Goal: Task Accomplishment & Management: Use online tool/utility

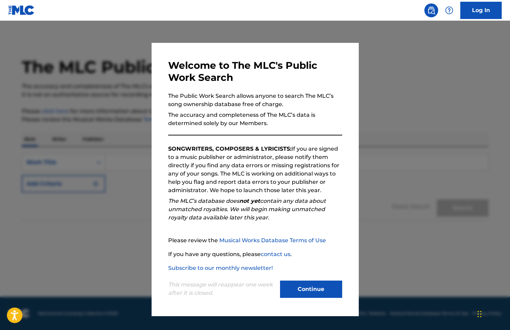
click at [309, 289] on button "Continue" at bounding box center [311, 289] width 62 height 17
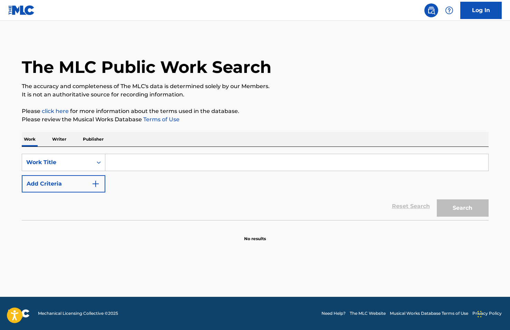
click at [143, 167] on input "Search Form" at bounding box center [296, 162] width 383 height 17
type input "burning kisses"
click at [48, 182] on button "Add Criteria" at bounding box center [64, 183] width 84 height 17
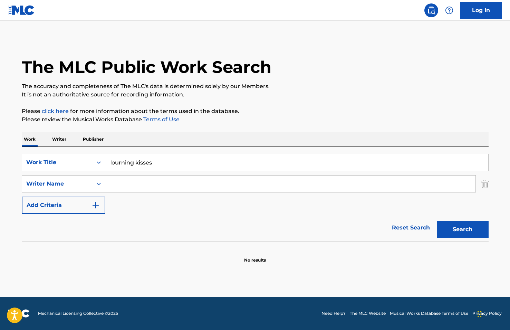
click at [141, 181] on input "Search Form" at bounding box center [290, 184] width 370 height 17
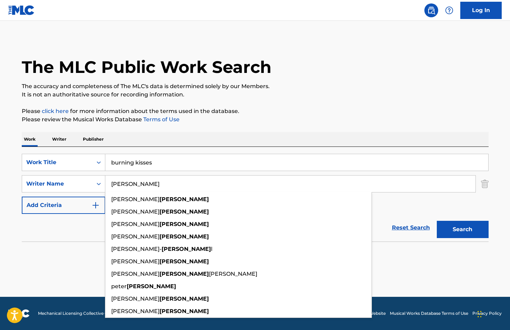
type input "[PERSON_NAME]"
click at [463, 229] on button "Search" at bounding box center [463, 229] width 52 height 17
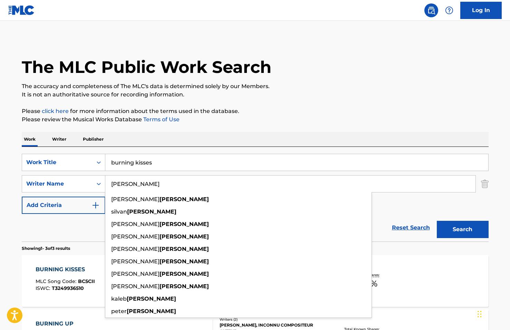
click at [401, 200] on div "SearchWithCriteriafe2049ed-fddf-4a73-b9cf-2dbc20195a32 Work Title burning kisse…" at bounding box center [255, 184] width 467 height 60
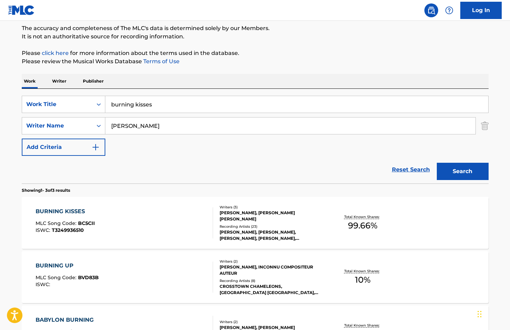
scroll to position [92, 0]
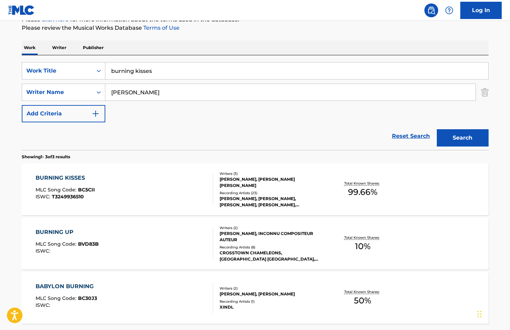
click at [280, 186] on div "[PERSON_NAME], [PERSON_NAME] [PERSON_NAME]" at bounding box center [272, 182] width 104 height 12
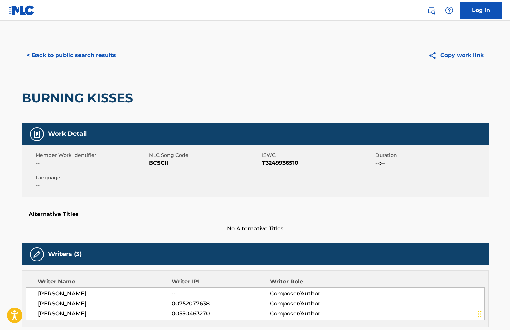
click at [88, 56] on button "< Back to public search results" at bounding box center [71, 55] width 99 height 17
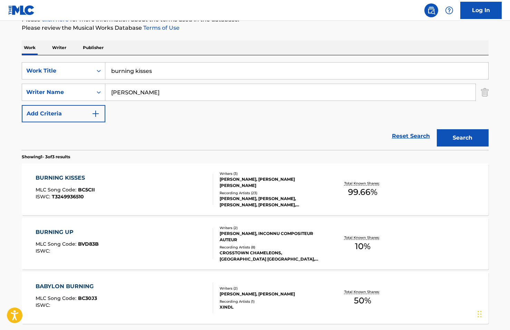
click at [186, 73] on input "burning kisses" at bounding box center [296, 71] width 383 height 17
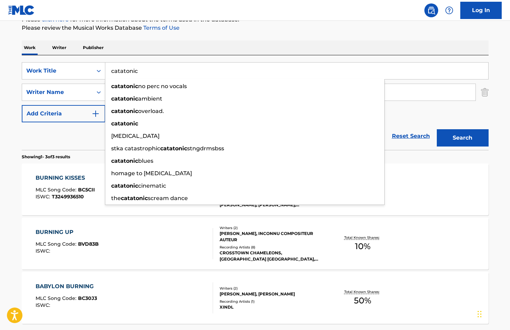
type input "catatonic"
click at [463, 138] on button "Search" at bounding box center [463, 137] width 52 height 17
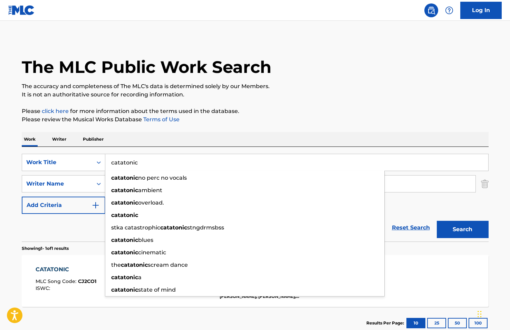
click at [44, 213] on button "Add Criteria" at bounding box center [64, 205] width 84 height 17
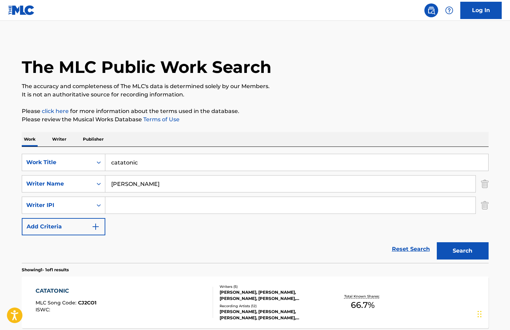
click at [248, 302] on div "Writers ( 5 ) [PERSON_NAME], [PERSON_NAME], [PERSON_NAME], [PERSON_NAME], [PERS…" at bounding box center [268, 302] width 111 height 37
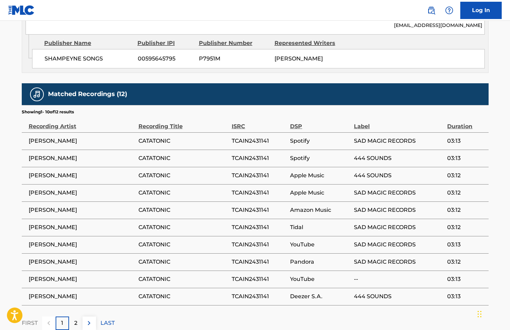
scroll to position [538, 0]
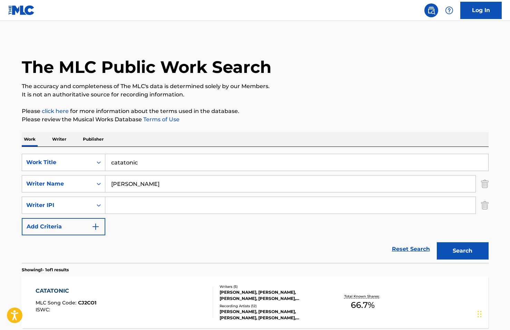
click at [152, 165] on input "catatonic" at bounding box center [296, 162] width 383 height 17
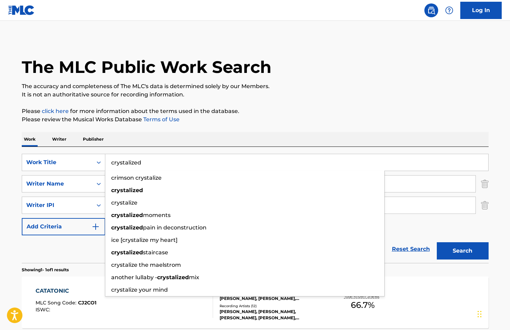
type input "crystalized"
click at [463, 251] on button "Search" at bounding box center [463, 250] width 52 height 17
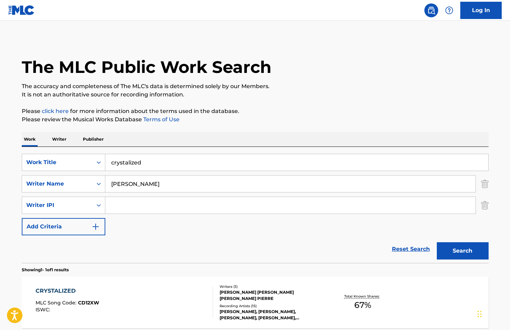
click at [81, 253] on div "Reset Search Search" at bounding box center [255, 249] width 467 height 28
click at [224, 287] on div "Writers ( 3 )" at bounding box center [272, 286] width 104 height 5
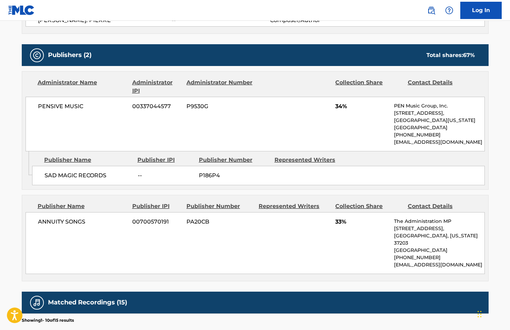
scroll to position [284, 0]
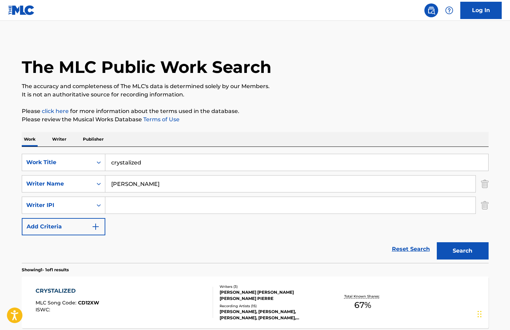
click at [123, 168] on input "crystalized" at bounding box center [296, 162] width 383 height 17
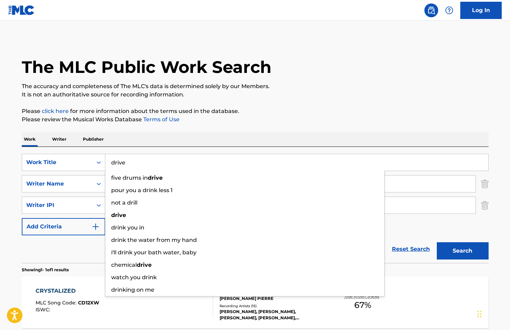
type input "drive"
click at [463, 251] on button "Search" at bounding box center [463, 250] width 52 height 17
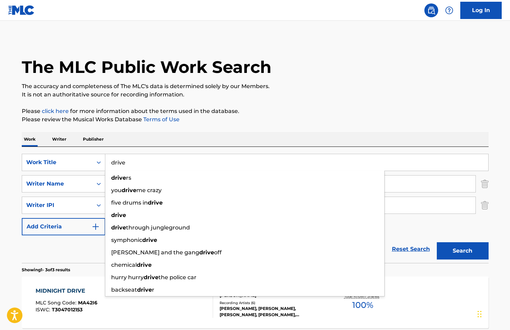
click at [92, 288] on div "MIDNIGHT DRIVE" at bounding box center [67, 291] width 62 height 8
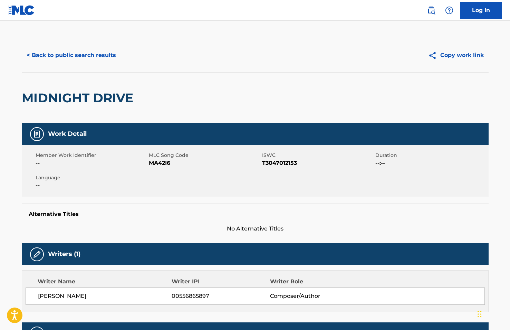
click at [68, 55] on button "< Back to public search results" at bounding box center [71, 55] width 99 height 17
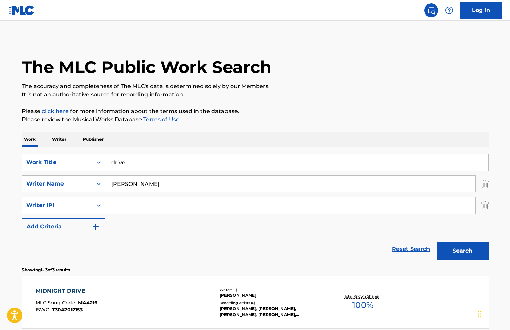
click at [170, 178] on input "[PERSON_NAME]" at bounding box center [290, 184] width 370 height 17
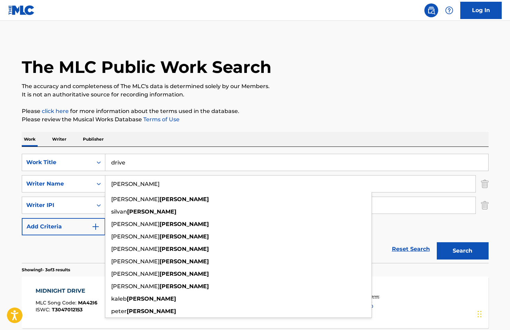
click at [168, 165] on input "drive" at bounding box center [296, 162] width 383 height 17
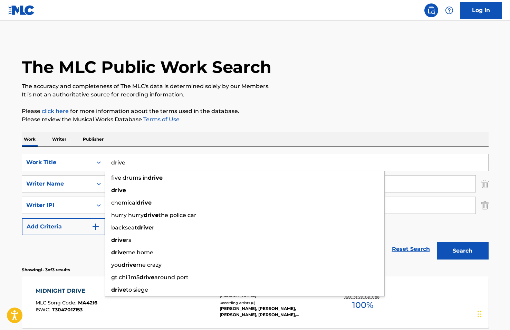
click at [168, 165] on input "drive" at bounding box center [296, 162] width 383 height 17
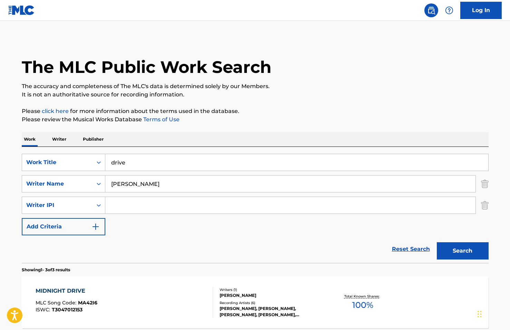
click at [349, 113] on p "Please click here for more information about the terms used in the database." at bounding box center [255, 111] width 467 height 8
click at [341, 186] on input "[PERSON_NAME]" at bounding box center [290, 184] width 370 height 17
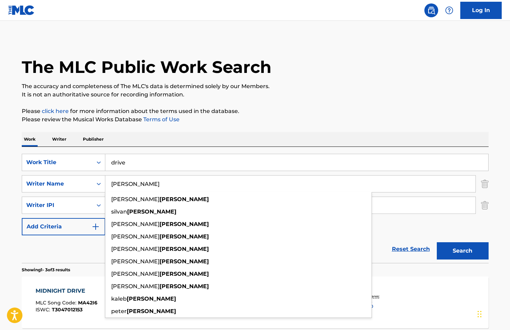
click at [463, 251] on button "Search" at bounding box center [463, 250] width 52 height 17
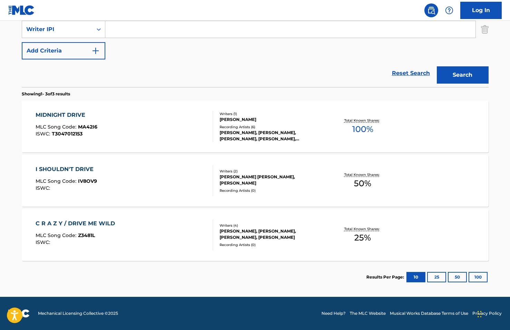
scroll to position [176, 0]
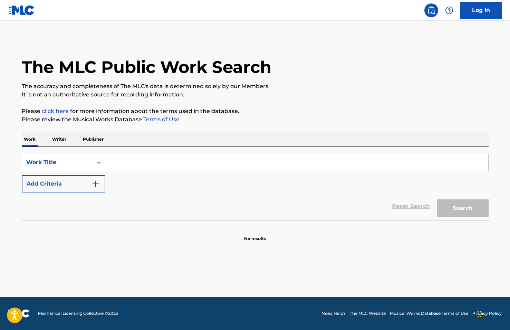
click at [129, 161] on input "Search Form" at bounding box center [296, 162] width 383 height 17
type input "heaven hates me"
click at [60, 188] on button "Add Criteria" at bounding box center [64, 183] width 84 height 17
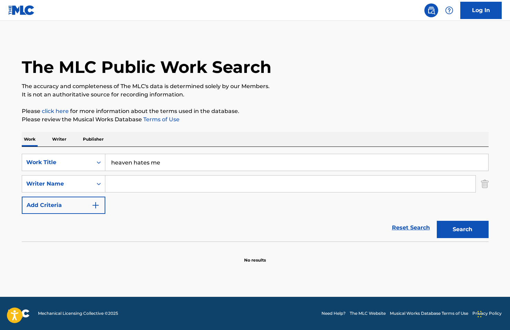
click at [126, 189] on input "Search Form" at bounding box center [290, 184] width 370 height 17
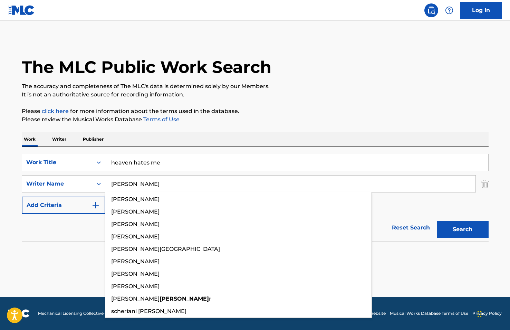
type input "[PERSON_NAME]"
click at [463, 229] on button "Search" at bounding box center [463, 229] width 52 height 17
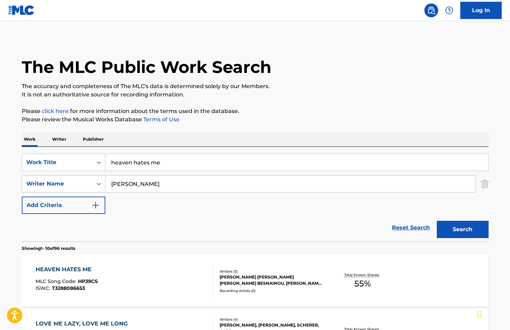
click at [185, 279] on div "HEAVEN HATES ME MLC Song Code : HP39CS ISWC : T3288086653" at bounding box center [125, 280] width 178 height 31
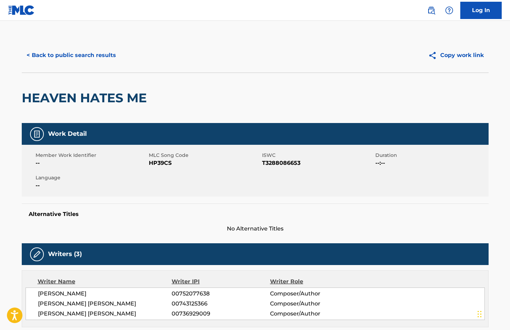
click at [96, 52] on button "< Back to public search results" at bounding box center [71, 55] width 99 height 17
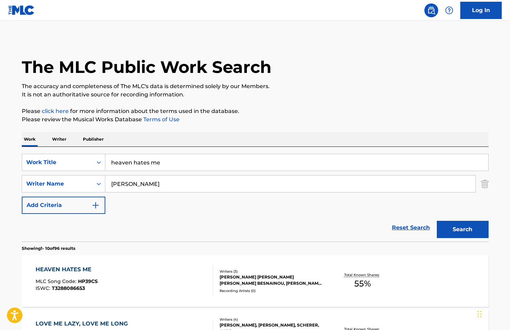
click at [173, 164] on input "heaven hates me" at bounding box center [296, 162] width 383 height 17
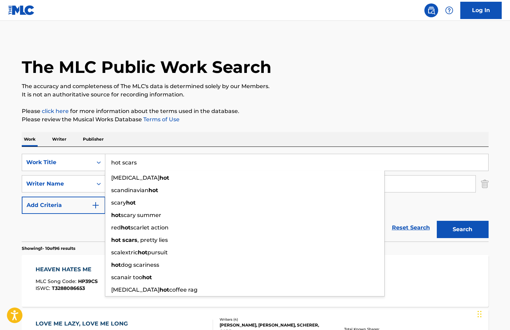
type input "hot scars"
click at [463, 229] on button "Search" at bounding box center [463, 229] width 52 height 17
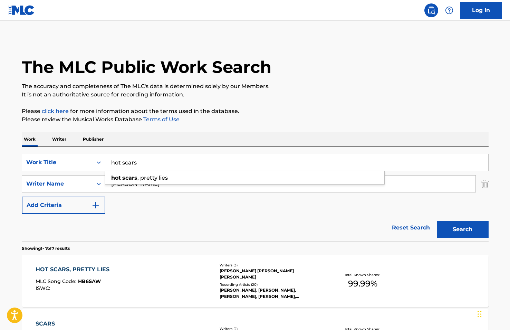
click at [173, 218] on div "Reset Search Search" at bounding box center [255, 228] width 467 height 28
click at [185, 271] on div "HOT SCARS, PRETTY LIES MLC Song Code : HB6SAW ISWC :" at bounding box center [125, 280] width 178 height 31
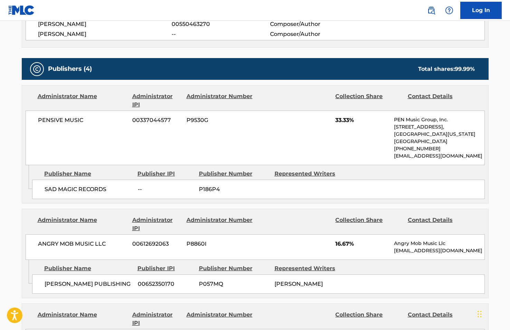
scroll to position [280, 0]
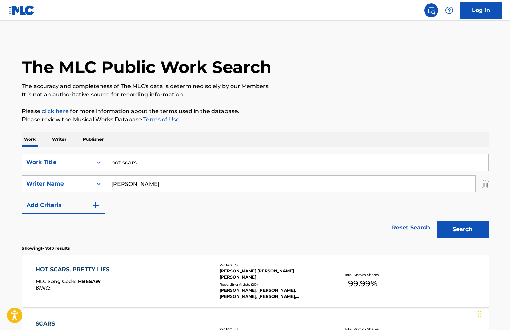
click at [129, 164] on input "hot scars" at bounding box center [296, 162] width 383 height 17
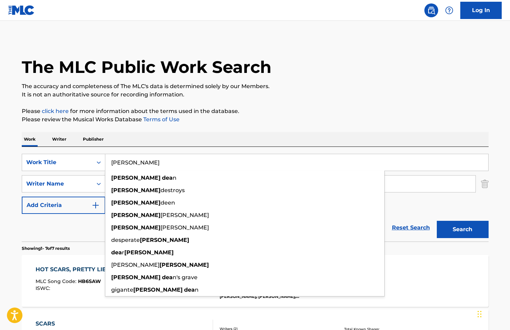
type input "James dean"
click at [463, 229] on button "Search" at bounding box center [463, 229] width 52 height 17
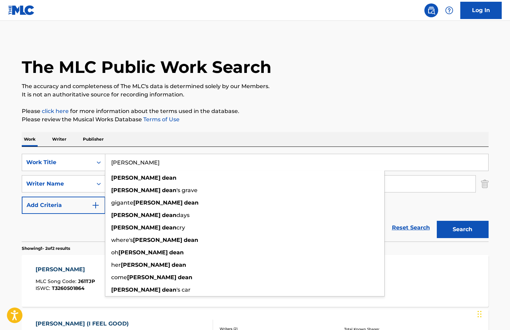
click at [65, 245] on section "Showing 1 - 2 of 2 results" at bounding box center [255, 247] width 467 height 10
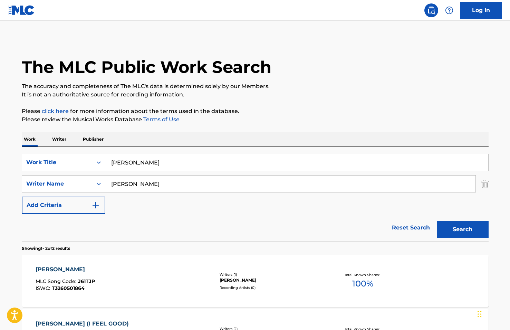
click at [113, 278] on div "JAMES DEAN MLC Song Code : J61TJP ISWC : T3260501864" at bounding box center [125, 280] width 178 height 31
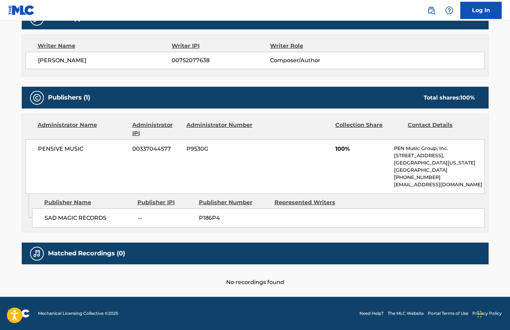
scroll to position [235, 0]
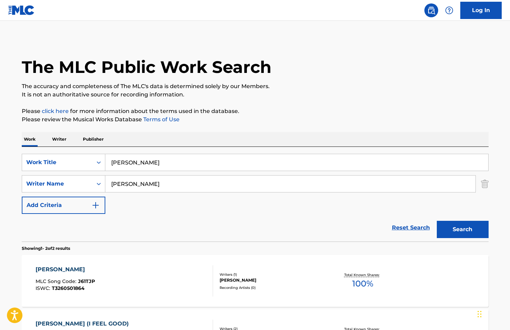
click at [143, 166] on input "James dean" at bounding box center [296, 162] width 383 height 17
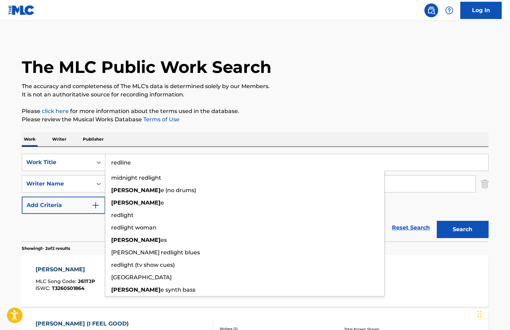
type input "redline"
click at [463, 229] on button "Search" at bounding box center [463, 229] width 52 height 17
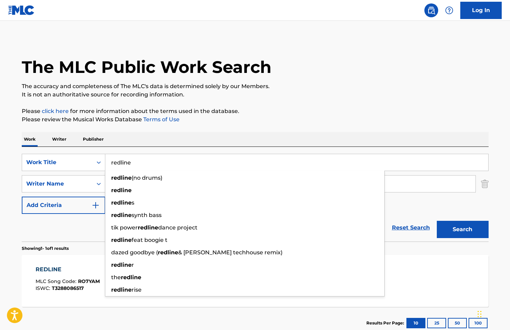
click at [59, 237] on div "Reset Search Search" at bounding box center [255, 228] width 467 height 28
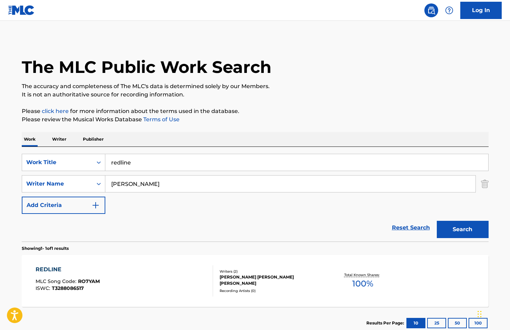
click at [153, 286] on div "REDLINE MLC Song Code : RO7YAM ISWC : T3288086517" at bounding box center [125, 280] width 178 height 31
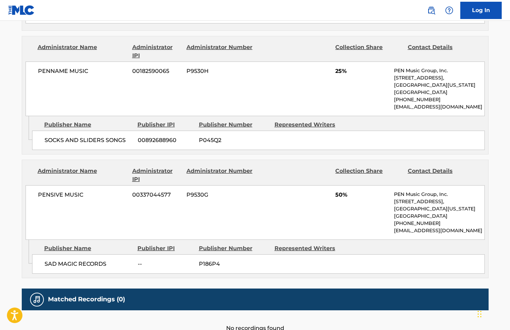
scroll to position [404, 0]
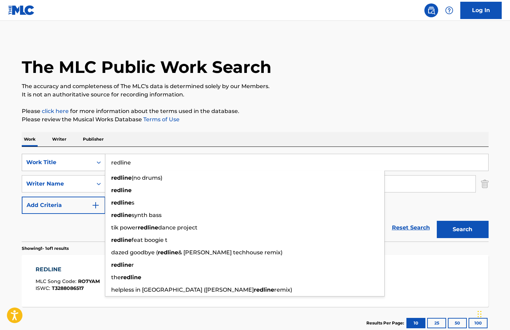
drag, startPoint x: 141, startPoint y: 166, endPoint x: 94, endPoint y: 162, distance: 47.5
click at [94, 162] on div "SearchWithCriteria06d131c6-0388-453a-ab68-19a4e34e2b5b Work Title redline redli…" at bounding box center [255, 162] width 467 height 17
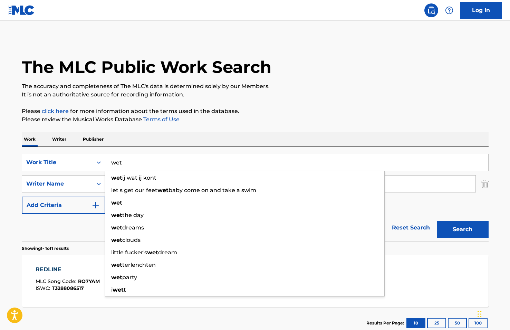
type input "wet"
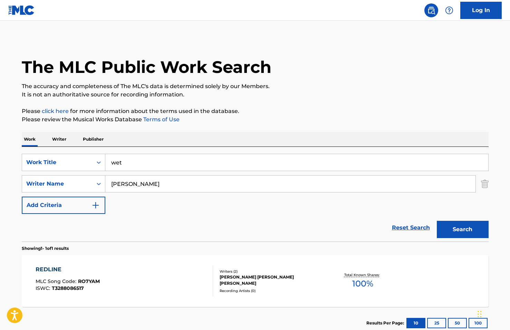
click at [460, 229] on button "Search" at bounding box center [463, 229] width 52 height 17
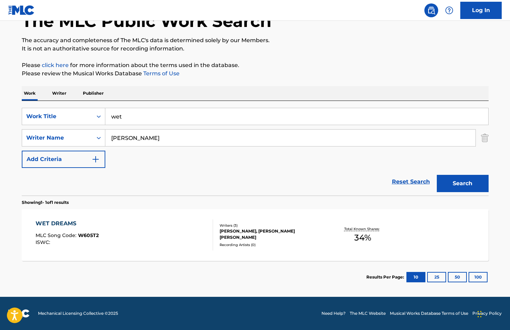
scroll to position [46, 0]
click at [157, 250] on div "WET DREAMS MLC Song Code : W605T2 ISWC :" at bounding box center [125, 234] width 178 height 31
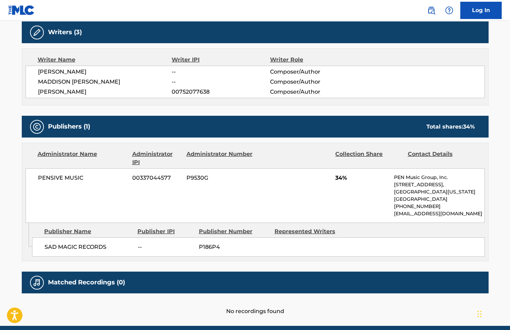
scroll to position [222, 0]
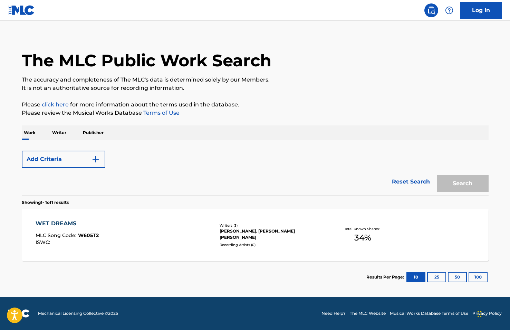
scroll to position [7, 0]
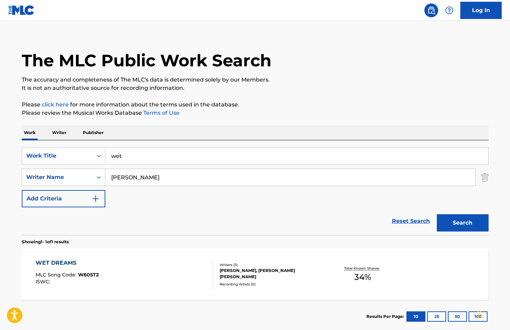
click at [140, 156] on input "wet" at bounding box center [296, 156] width 383 height 17
type input "what if we were wrong"
click at [463, 223] on button "Search" at bounding box center [463, 222] width 52 height 17
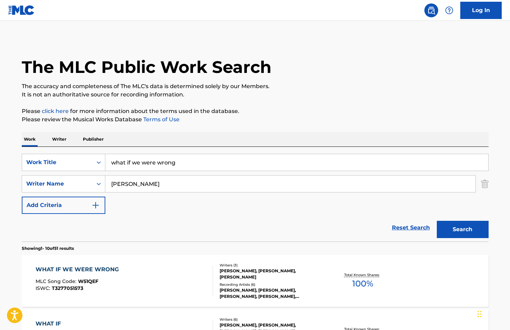
click at [126, 272] on div "WHAT IF WE WERE WRONG MLC Song Code : W51QEF ISWC : T3277051573" at bounding box center [125, 280] width 178 height 31
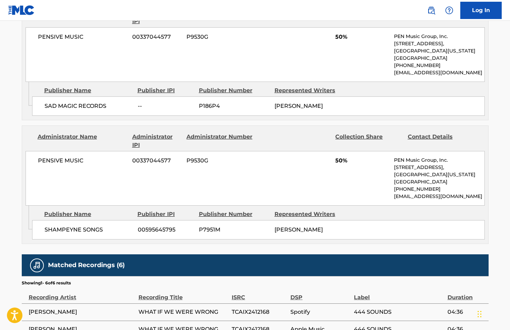
scroll to position [382, 0]
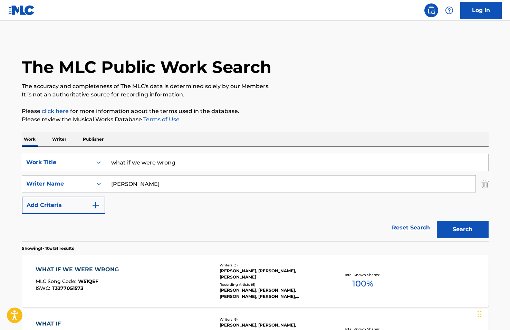
click at [482, 12] on link "Log In" at bounding box center [481, 10] width 41 height 17
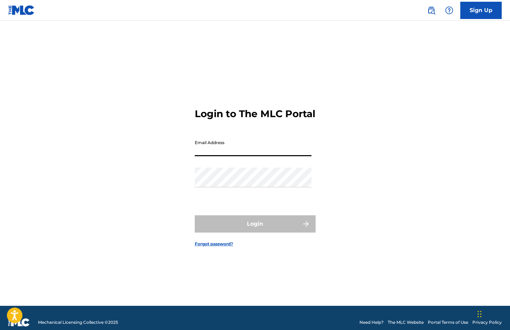
type input "michael@penmusic.com"
click at [255, 230] on button "Login" at bounding box center [255, 223] width 121 height 17
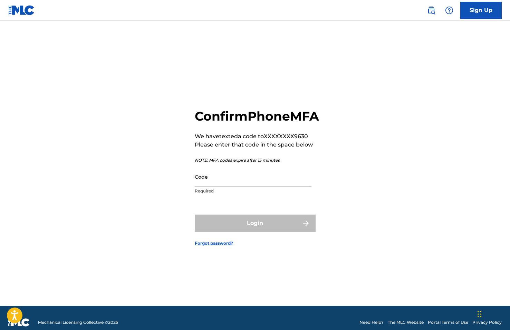
click at [227, 187] on input "Code" at bounding box center [253, 177] width 117 height 20
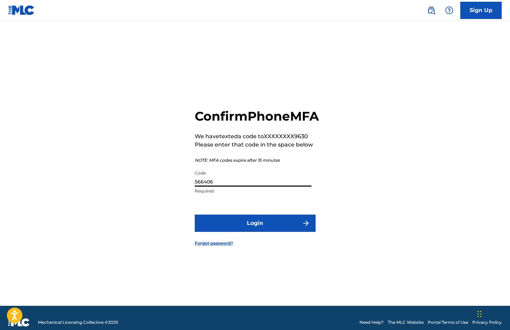
click at [255, 231] on button "Login" at bounding box center [255, 223] width 121 height 17
type input "566406\"
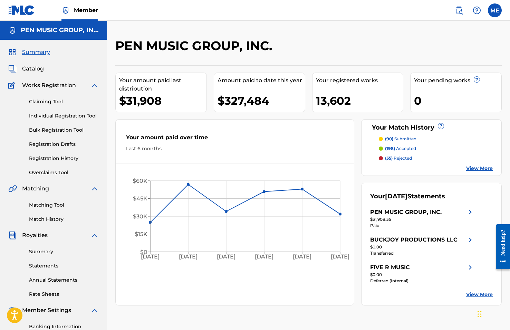
click at [39, 205] on link "Matching Tool" at bounding box center [64, 204] width 70 height 7
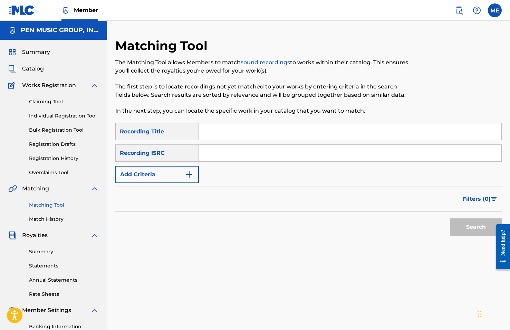
click at [170, 173] on button "Add Criteria" at bounding box center [157, 174] width 84 height 17
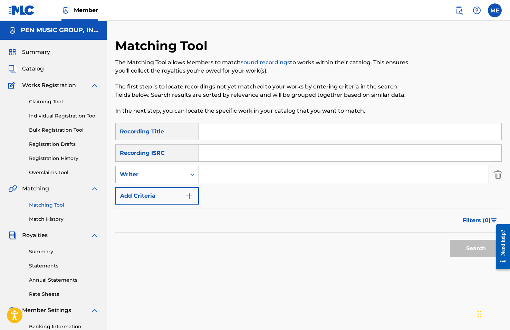
click at [170, 173] on div "Writer" at bounding box center [151, 174] width 62 height 8
click at [170, 189] on div "Recording Artist" at bounding box center [157, 191] width 83 height 17
click at [220, 175] on input "Search Form" at bounding box center [344, 174] width 290 height 17
type input ""Gregory Dillon""
click at [476, 248] on button "Search" at bounding box center [476, 248] width 52 height 17
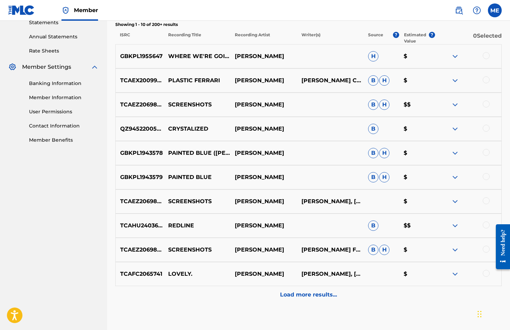
scroll to position [249, 0]
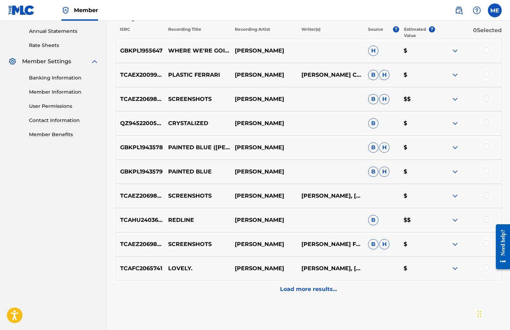
click at [302, 290] on p "Load more results..." at bounding box center [308, 289] width 57 height 8
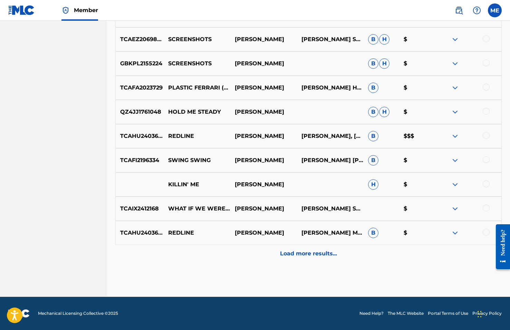
click at [319, 255] on p "Load more results..." at bounding box center [308, 254] width 57 height 8
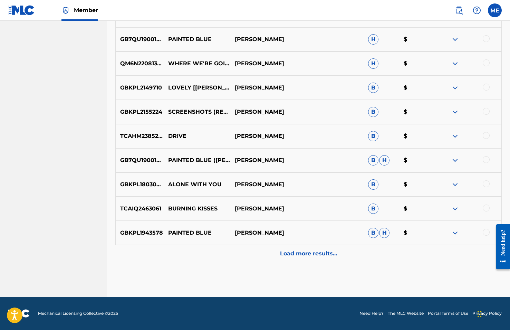
click at [319, 255] on p "Load more results..." at bounding box center [308, 254] width 57 height 8
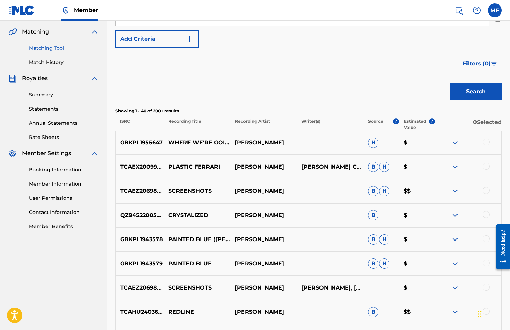
scroll to position [152, 0]
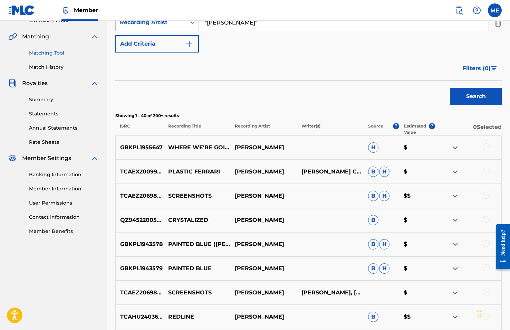
click at [182, 126] on p "Recording Title" at bounding box center [196, 129] width 67 height 12
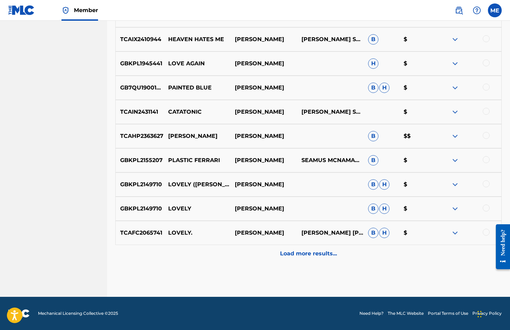
scroll to position [1010, 0]
click at [309, 256] on p "Load more results..." at bounding box center [308, 254] width 57 height 8
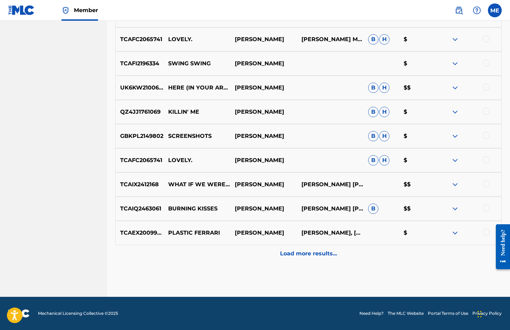
click at [309, 254] on p "Load more results..." at bounding box center [308, 254] width 57 height 8
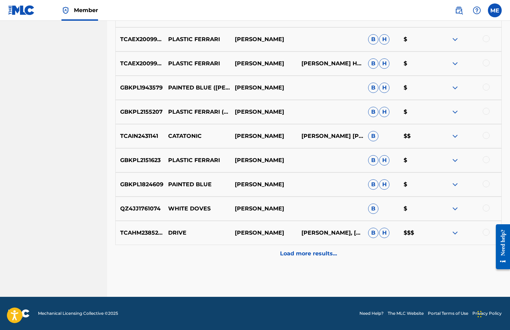
click at [304, 253] on p "Load more results..." at bounding box center [308, 254] width 57 height 8
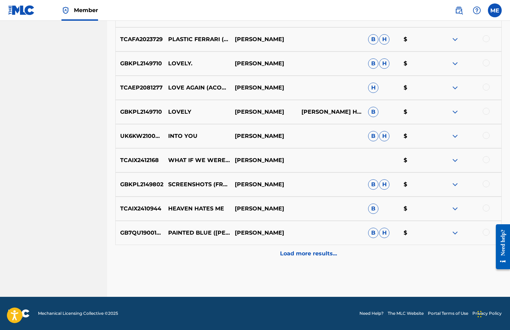
click at [304, 253] on p "Load more results..." at bounding box center [308, 254] width 57 height 8
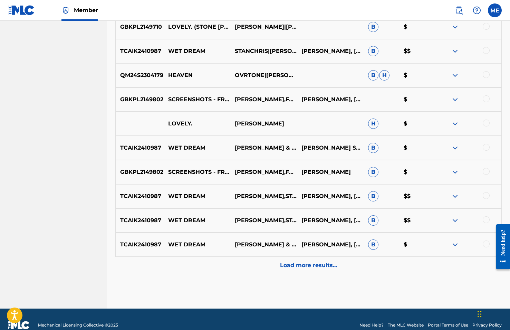
scroll to position [1965, 0]
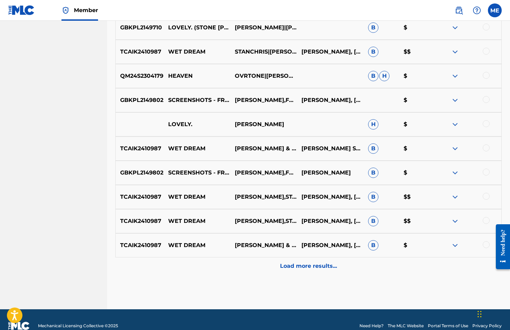
click at [303, 265] on p "Load more results..." at bounding box center [308, 266] width 57 height 8
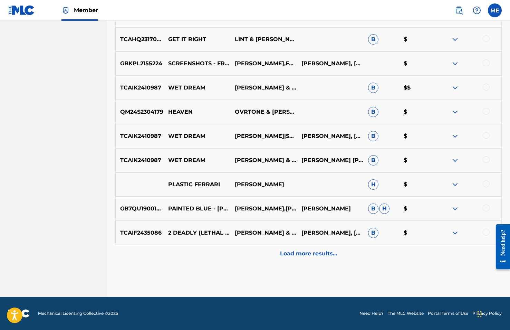
scroll to position [2220, 0]
click at [300, 254] on p "Load more results..." at bounding box center [308, 254] width 57 height 8
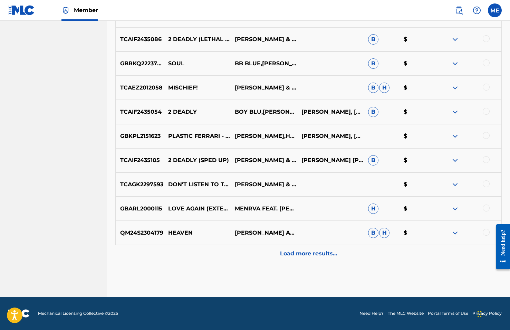
scroll to position [2462, 0]
click at [305, 258] on div "Load more results..." at bounding box center [308, 253] width 387 height 17
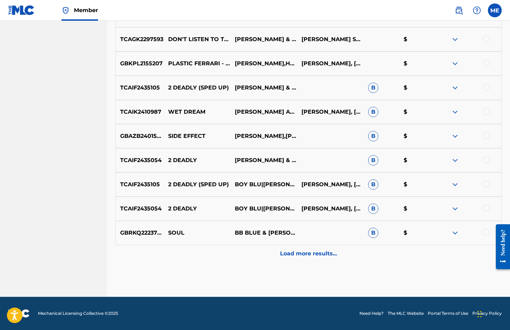
scroll to position [2703, 0]
click at [305, 258] on div "Load more results..." at bounding box center [308, 253] width 387 height 17
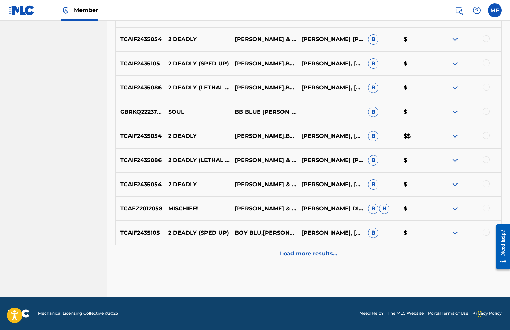
scroll to position [2945, 0]
click at [298, 254] on p "Load more results..." at bounding box center [308, 254] width 57 height 8
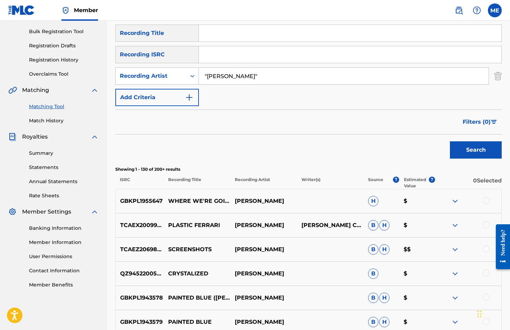
click at [486, 198] on div at bounding box center [486, 200] width 7 height 7
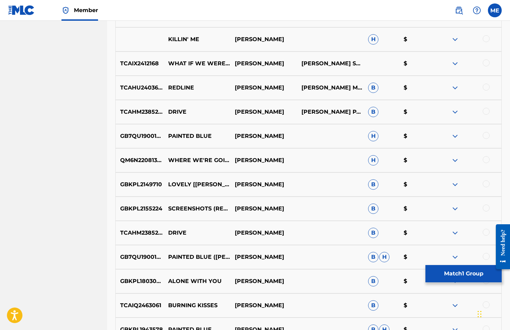
scroll to position [675, 0]
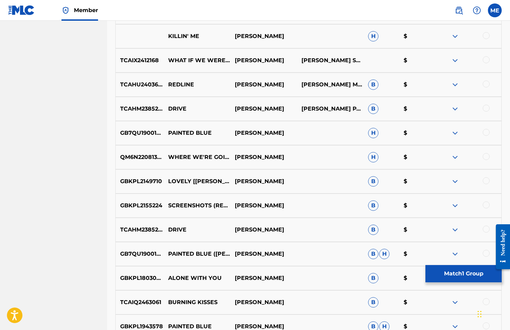
click at [488, 157] on div at bounding box center [486, 156] width 7 height 7
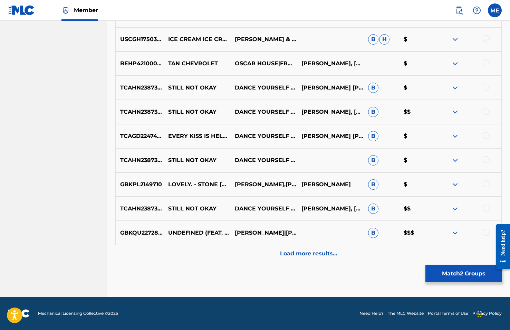
scroll to position [3187, 0]
click at [297, 257] on p "Load more results..." at bounding box center [308, 254] width 57 height 8
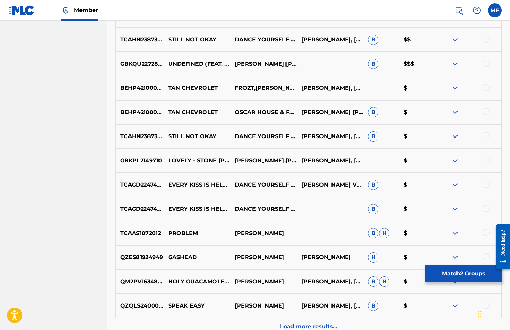
scroll to position [3357, 0]
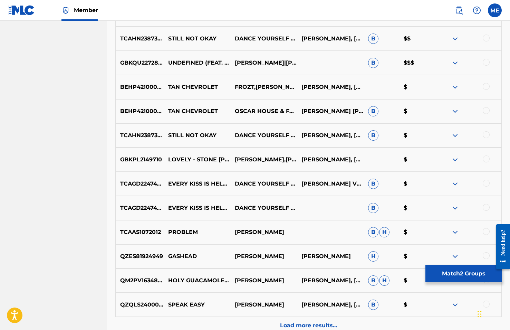
click at [478, 273] on button "Match 2 Groups" at bounding box center [464, 273] width 76 height 17
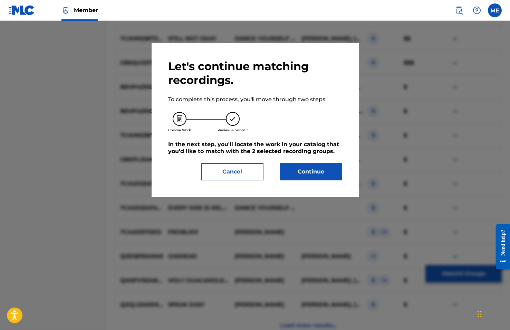
click at [322, 171] on button "Continue" at bounding box center [311, 171] width 62 height 17
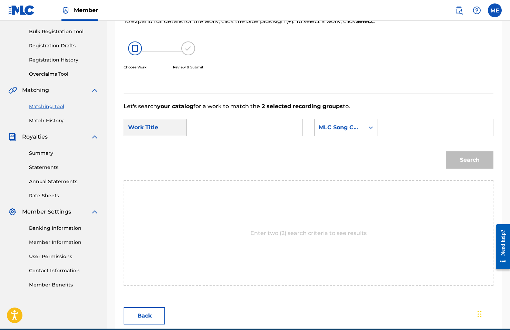
click at [239, 125] on input "Search Form" at bounding box center [245, 127] width 104 height 17
type input "where we're going"
click at [208, 148] on strong "we're" at bounding box center [207, 151] width 16 height 7
click at [372, 128] on icon "Search Form" at bounding box center [371, 127] width 7 height 7
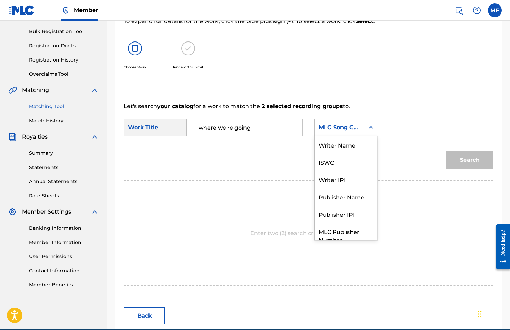
scroll to position [26, 0]
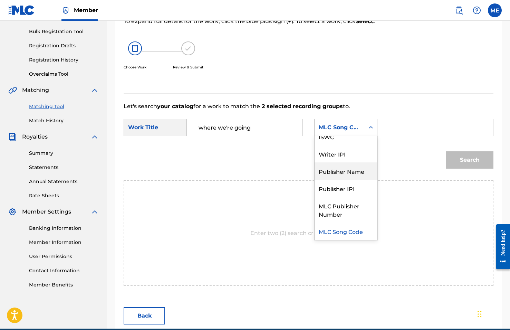
click at [350, 172] on div "Publisher Name" at bounding box center [346, 170] width 63 height 17
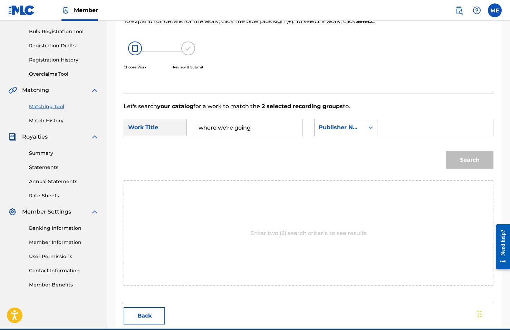
click at [390, 134] on input "Search Form" at bounding box center [436, 127] width 104 height 17
type input "pensive"
click at [470, 160] on button "Search" at bounding box center [470, 159] width 48 height 17
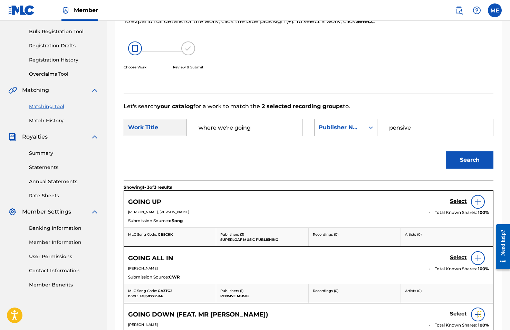
click at [362, 132] on div "Publisher Name" at bounding box center [340, 127] width 50 height 13
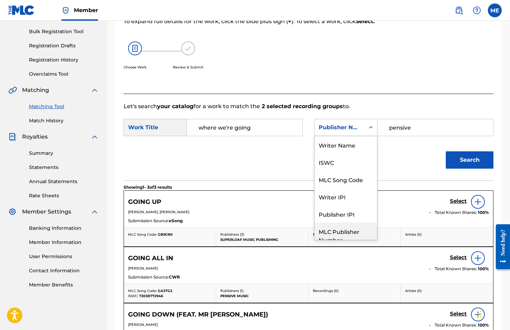
scroll to position [0, 0]
click at [347, 145] on div "Writer Name" at bounding box center [346, 144] width 63 height 17
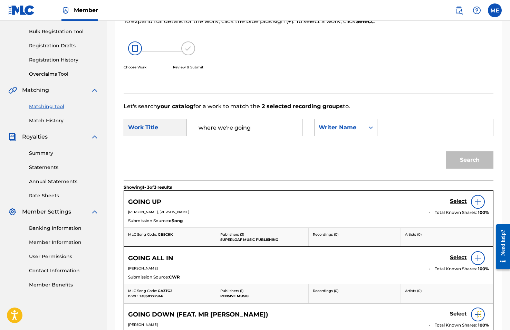
click at [415, 133] on input "Search Form" at bounding box center [436, 127] width 104 height 17
type input "[PERSON_NAME]"
click at [470, 160] on button "Search" at bounding box center [470, 159] width 48 height 17
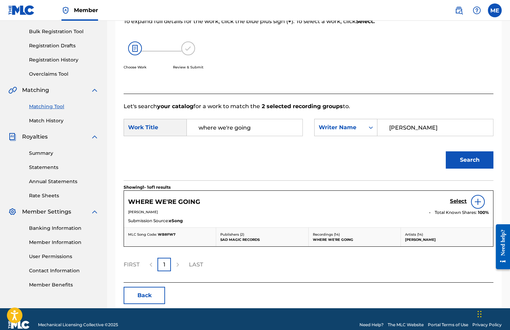
click at [475, 202] on img at bounding box center [478, 202] width 8 height 8
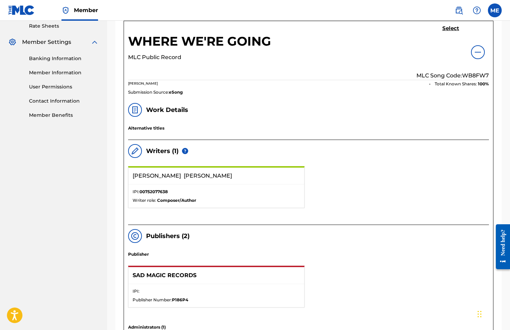
scroll to position [43, 0]
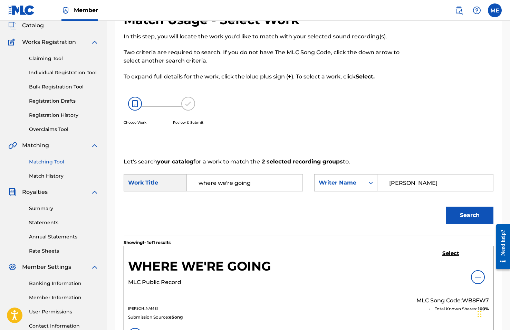
click at [449, 252] on h5 "Select" at bounding box center [451, 253] width 17 height 7
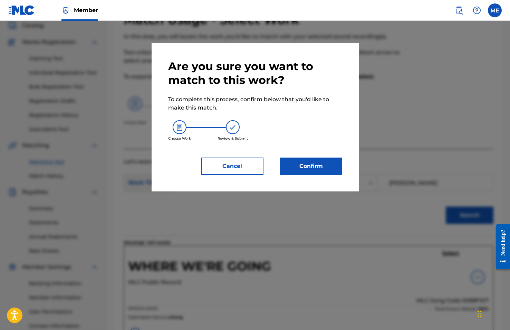
click at [307, 167] on button "Confirm" at bounding box center [311, 166] width 62 height 17
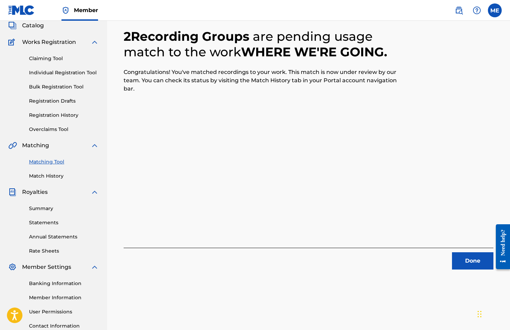
click at [467, 259] on button "Done" at bounding box center [472, 260] width 41 height 17
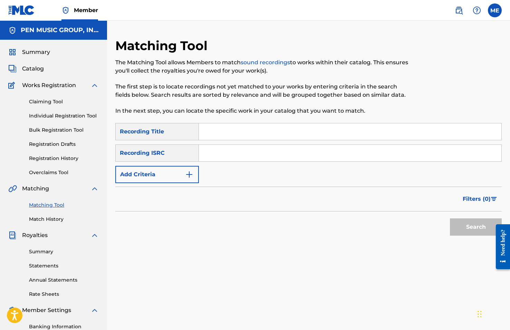
scroll to position [0, 0]
click at [178, 164] on div "SearchWithCriteria6129650e-4316-4c7d-bc67-85e31f7a1719 Recording Title SearchWi…" at bounding box center [308, 153] width 387 height 60
click at [178, 176] on button "Add Criteria" at bounding box center [157, 174] width 84 height 17
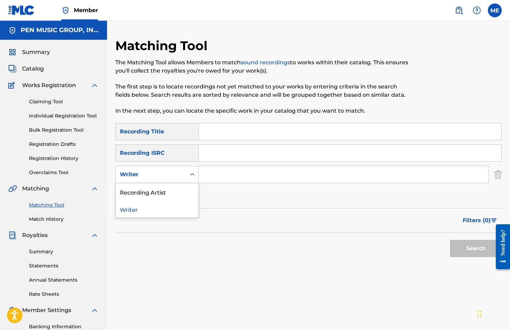
click at [181, 173] on div "Writer" at bounding box center [151, 174] width 62 height 8
click at [173, 193] on div "Recording Artist" at bounding box center [157, 191] width 83 height 17
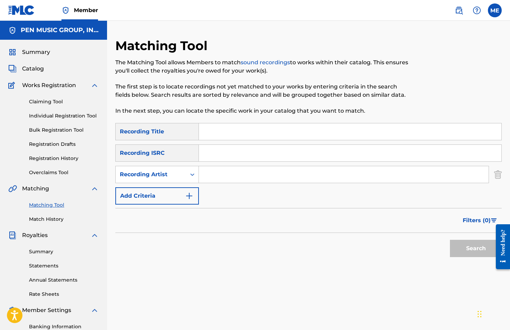
click at [218, 177] on input "Search Form" at bounding box center [344, 174] width 290 height 17
type input ""Gregory Dillon:"
click at [476, 248] on button "Search" at bounding box center [476, 248] width 52 height 17
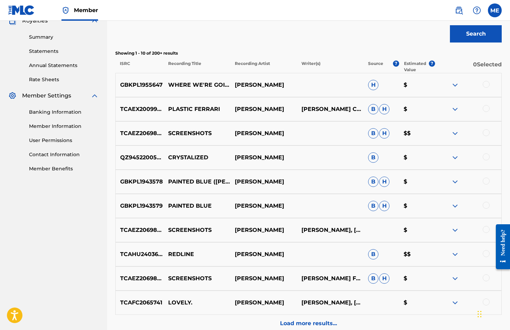
scroll to position [223, 0]
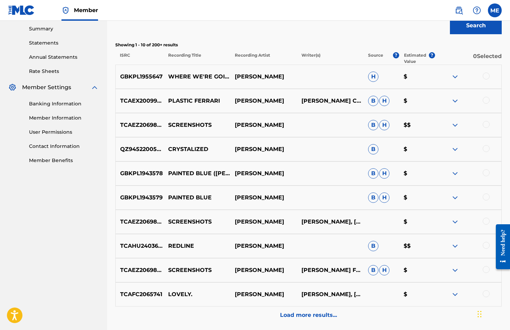
click at [298, 315] on p "Load more results..." at bounding box center [308, 315] width 57 height 8
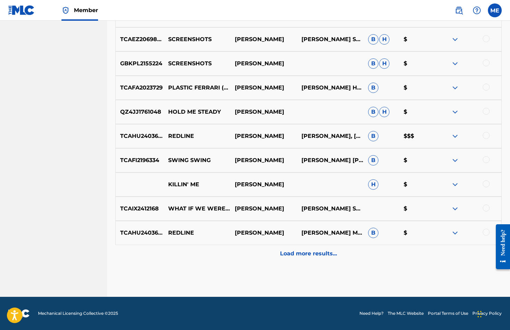
click at [306, 251] on p "Load more results..." at bounding box center [308, 254] width 57 height 8
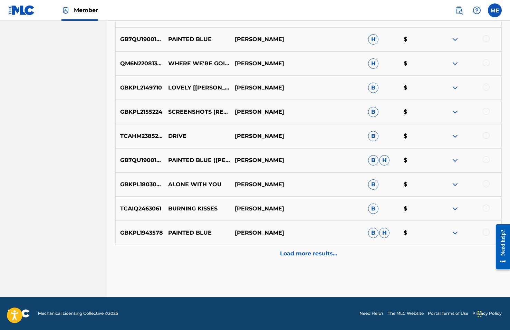
click at [288, 252] on p "Load more results..." at bounding box center [308, 254] width 57 height 8
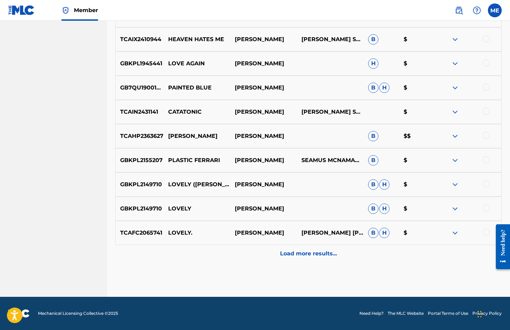
click at [294, 253] on p "Load more results..." at bounding box center [308, 254] width 57 height 8
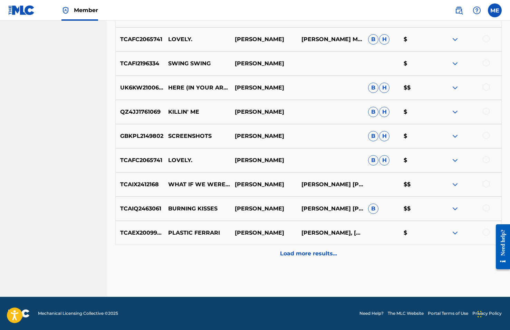
click at [295, 260] on div "Load more results..." at bounding box center [308, 253] width 387 height 17
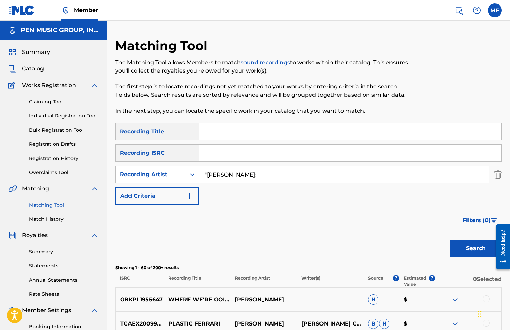
scroll to position [0, 0]
click at [480, 219] on span "Filters ( 0 )" at bounding box center [477, 220] width 28 height 8
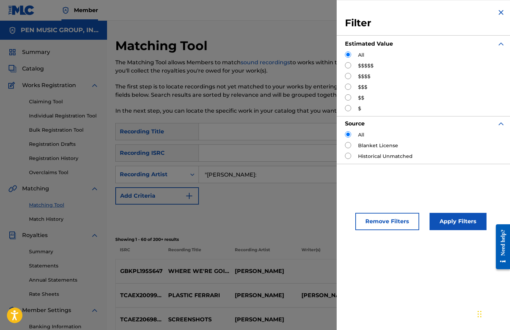
click at [348, 65] on input "Search Form" at bounding box center [348, 65] width 6 height 6
radio input "true"
click at [451, 225] on button "Apply Filters" at bounding box center [458, 221] width 57 height 17
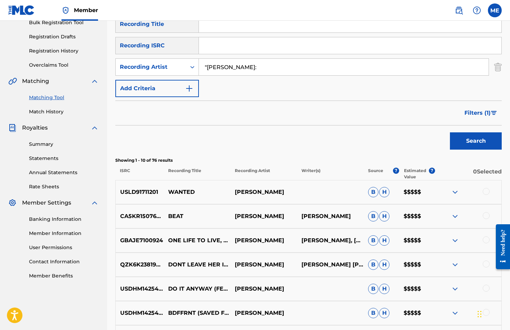
scroll to position [85, 0]
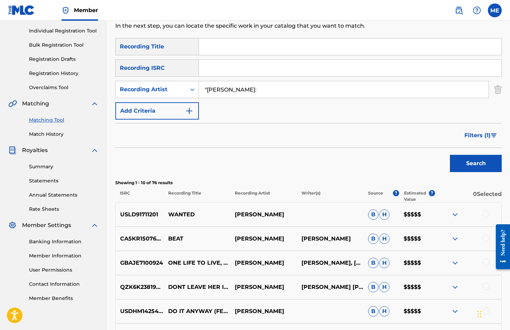
click at [481, 137] on span "Filters ( 1 )" at bounding box center [478, 135] width 26 height 8
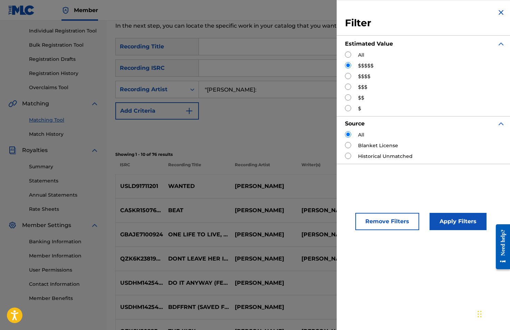
click at [349, 77] on input "Search Form" at bounding box center [348, 76] width 6 height 6
radio input "true"
click at [453, 222] on button "Apply Filters" at bounding box center [458, 221] width 57 height 17
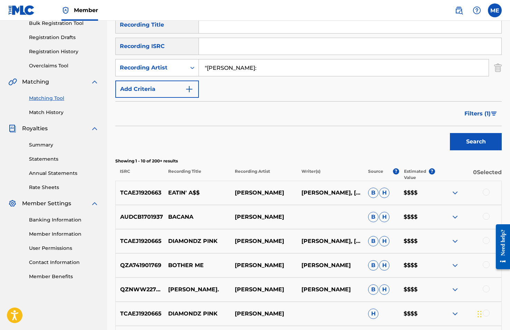
scroll to position [100, 0]
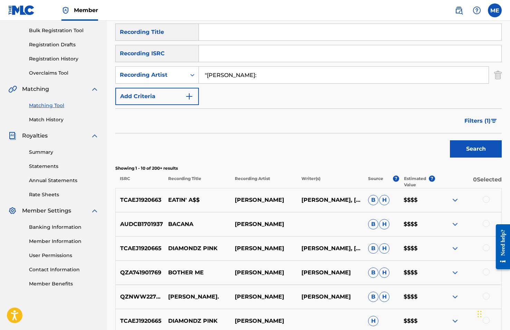
click at [256, 75] on input ""Gregory Dillon:" at bounding box center [344, 75] width 290 height 17
type input ""Gregory Dillon""
click at [476, 149] on button "Search" at bounding box center [476, 148] width 52 height 17
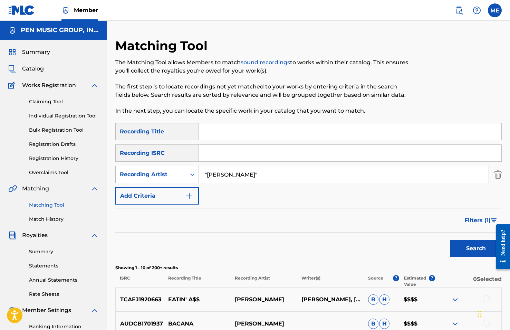
scroll to position [0, 0]
click at [473, 220] on span "Filters ( 1 )" at bounding box center [478, 220] width 26 height 8
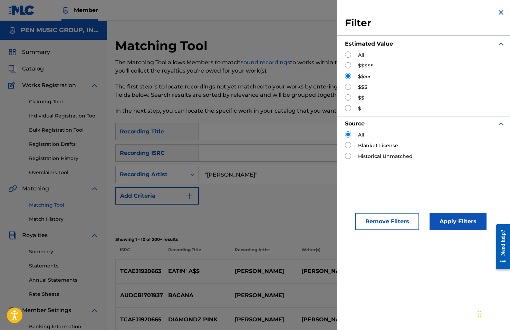
click at [346, 86] on input "Search Form" at bounding box center [348, 87] width 6 height 6
radio input "true"
click at [452, 218] on button "Apply Filters" at bounding box center [458, 221] width 57 height 17
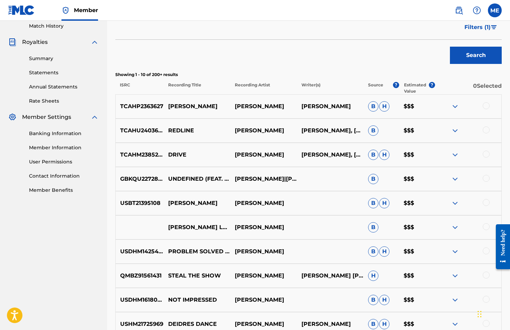
scroll to position [198, 0]
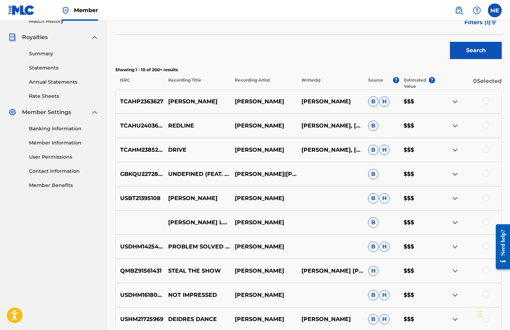
click at [485, 101] on div at bounding box center [486, 100] width 7 height 7
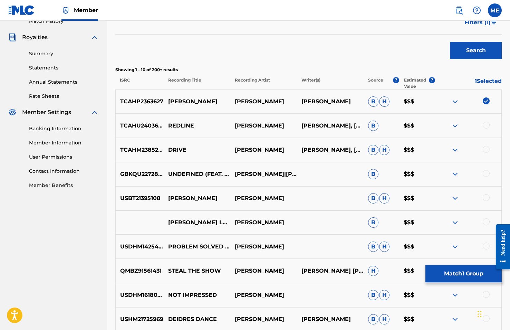
click at [470, 276] on button "Match 1 Group" at bounding box center [464, 273] width 76 height 17
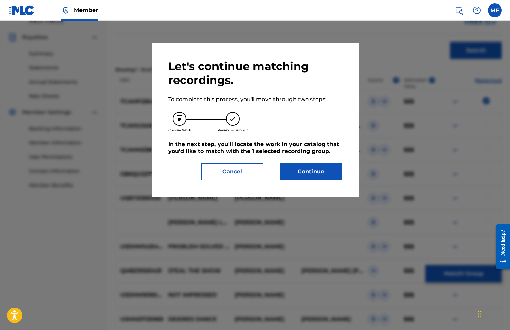
click at [299, 172] on button "Continue" at bounding box center [311, 171] width 62 height 17
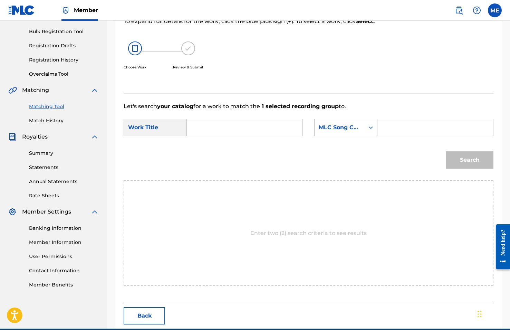
click at [200, 128] on input "Search Form" at bounding box center [245, 127] width 104 height 17
type input "a"
type input "James dean"
click at [208, 146] on div "Search" at bounding box center [309, 162] width 370 height 36
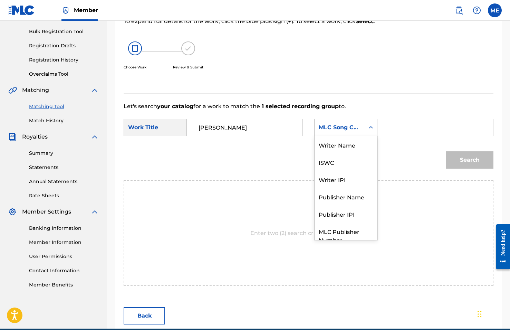
click at [369, 132] on div "Search Form" at bounding box center [371, 127] width 12 height 12
click at [355, 145] on div "Writer Name" at bounding box center [346, 144] width 63 height 17
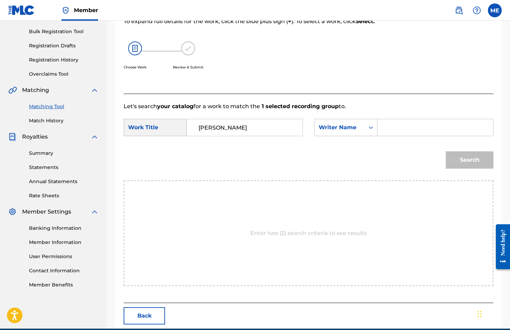
click at [410, 128] on input "Search Form" at bounding box center [436, 127] width 104 height 17
type input "[PERSON_NAME]"
click at [470, 160] on button "Search" at bounding box center [470, 159] width 48 height 17
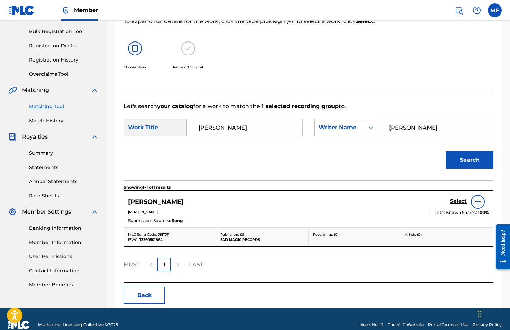
click at [480, 200] on img at bounding box center [478, 202] width 8 height 8
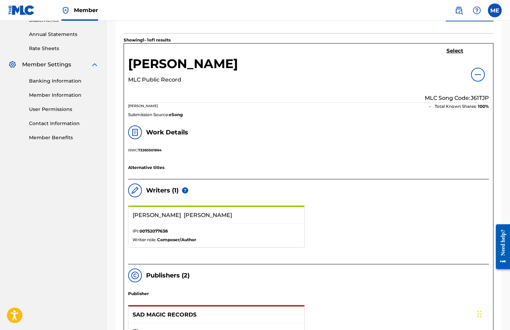
scroll to position [235, 0]
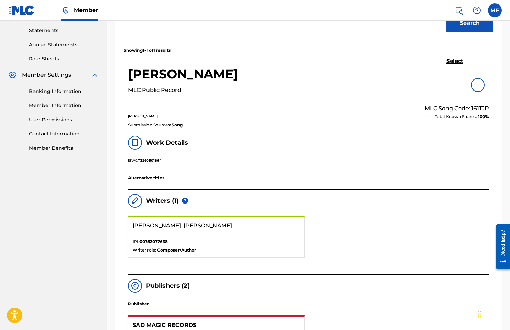
click at [453, 59] on h5 "Select" at bounding box center [455, 61] width 17 height 7
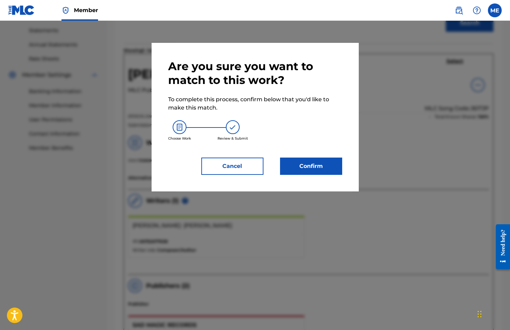
click at [297, 166] on button "Confirm" at bounding box center [311, 166] width 62 height 17
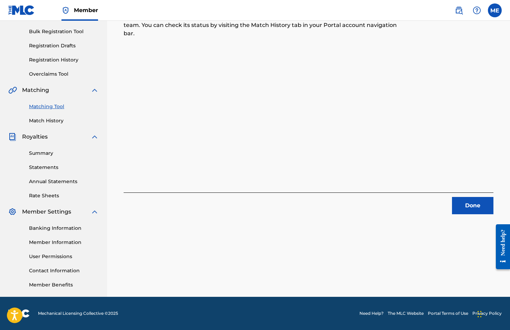
click at [473, 210] on button "Done" at bounding box center [472, 205] width 41 height 17
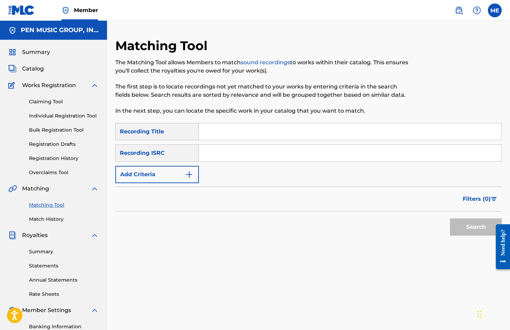
scroll to position [0, 0]
click at [179, 176] on button "Add Criteria" at bounding box center [157, 174] width 84 height 17
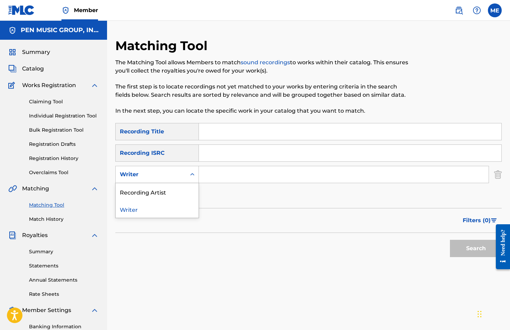
click at [179, 176] on div "Writer" at bounding box center [151, 174] width 62 height 8
click at [179, 194] on div "Recording Artist" at bounding box center [157, 191] width 83 height 17
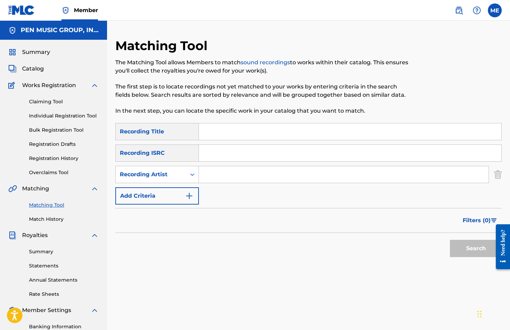
click at [233, 177] on input "Search Form" at bounding box center [344, 174] width 290 height 17
type input ""Gregory Dillon""
click at [464, 253] on button "Search" at bounding box center [476, 248] width 52 height 17
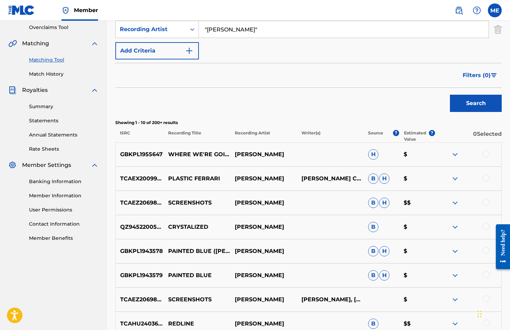
scroll to position [111, 0]
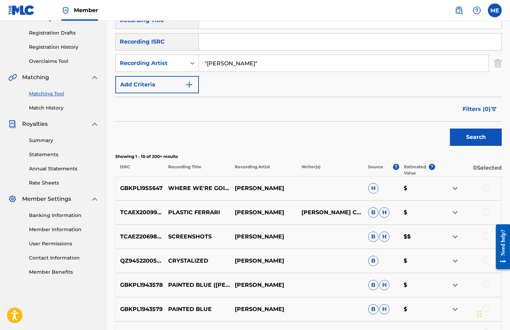
click at [486, 105] on span "Filters ( 0 )" at bounding box center [477, 109] width 28 height 8
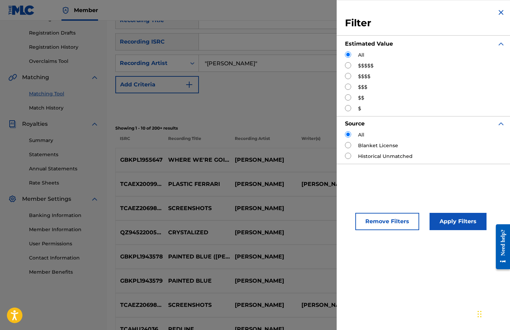
click at [350, 86] on input "Search Form" at bounding box center [348, 87] width 6 height 6
radio input "true"
click at [445, 219] on button "Apply Filters" at bounding box center [458, 221] width 57 height 17
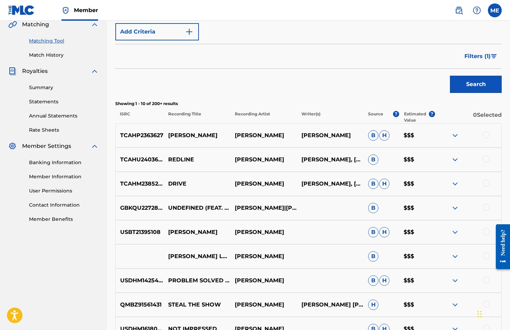
scroll to position [173, 0]
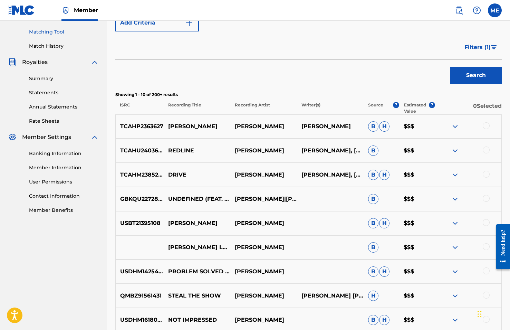
click at [487, 151] on div at bounding box center [486, 150] width 7 height 7
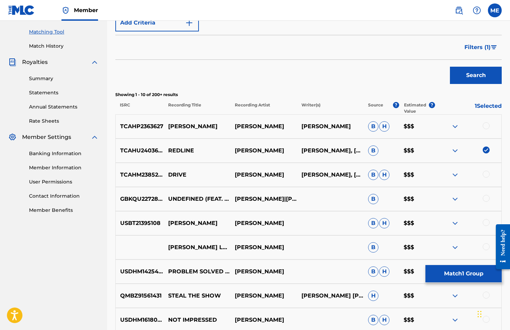
click at [475, 272] on button "Match 1 Group" at bounding box center [464, 273] width 76 height 17
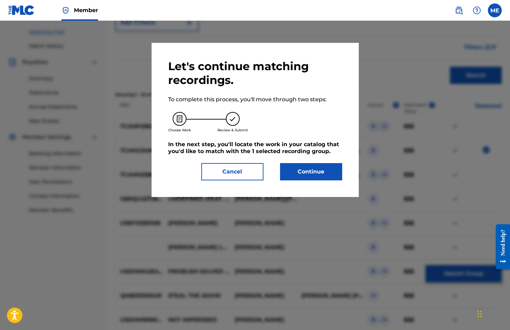
click at [310, 177] on button "Continue" at bounding box center [311, 171] width 62 height 17
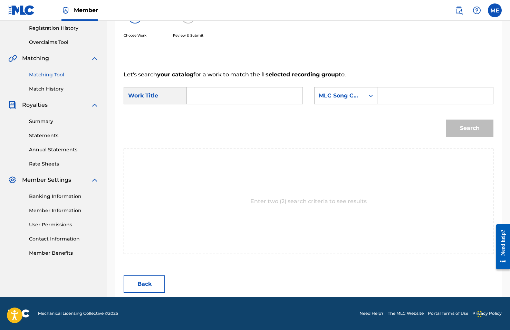
scroll to position [98, 0]
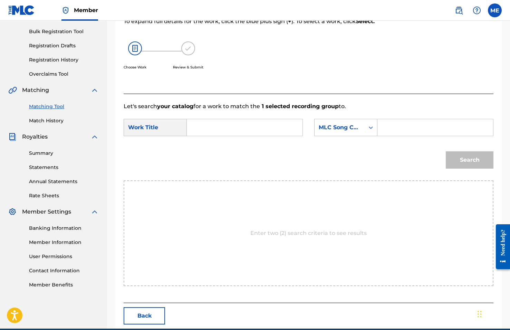
click at [200, 129] on input "Search Form" at bounding box center [245, 127] width 104 height 17
type input "redline"
click at [216, 142] on strong "redline" at bounding box center [209, 143] width 20 height 7
click at [344, 128] on div "MLC Song Code" at bounding box center [340, 127] width 42 height 8
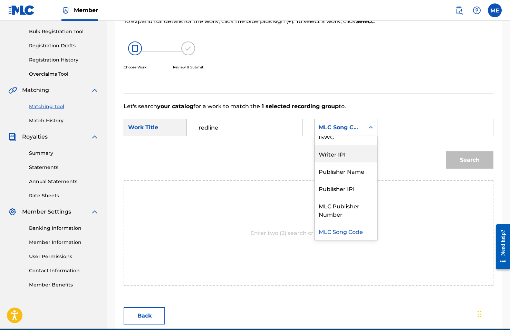
scroll to position [0, 0]
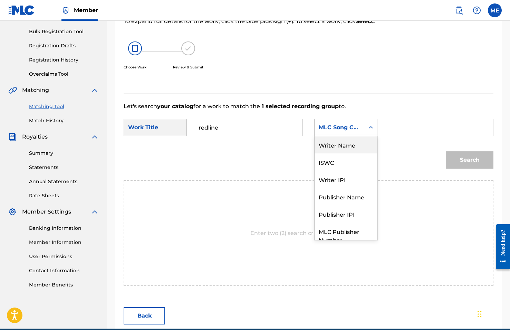
click at [341, 140] on div "Writer Name" at bounding box center [346, 144] width 63 height 17
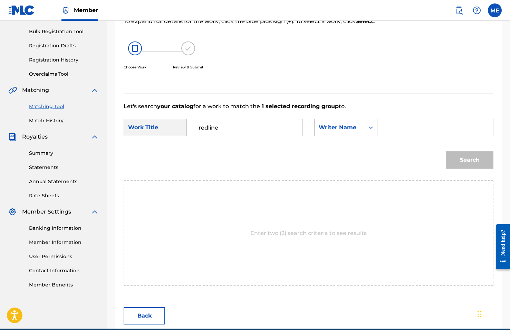
click at [399, 132] on input "Search Form" at bounding box center [436, 127] width 104 height 17
click at [470, 160] on button "Search" at bounding box center [470, 159] width 48 height 17
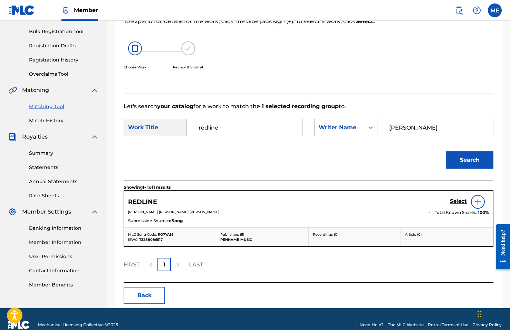
type input "Scherer"
click at [480, 201] on img at bounding box center [478, 202] width 8 height 8
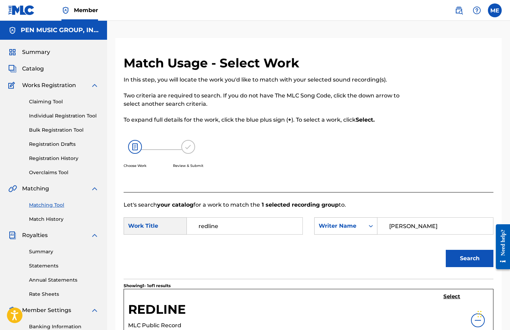
click at [454, 295] on h5 "Select" at bounding box center [452, 296] width 17 height 7
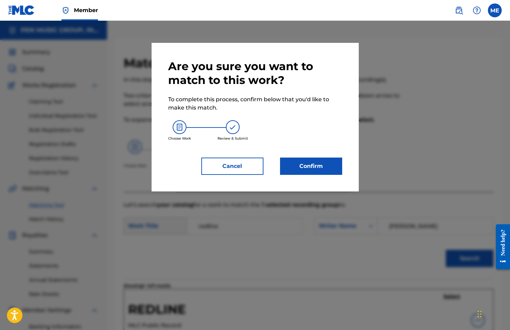
click at [318, 164] on button "Confirm" at bounding box center [311, 166] width 62 height 17
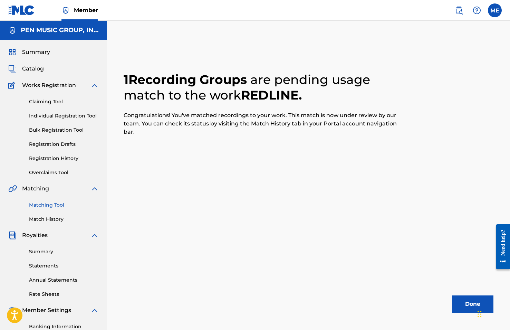
click at [468, 299] on button "Done" at bounding box center [472, 303] width 41 height 17
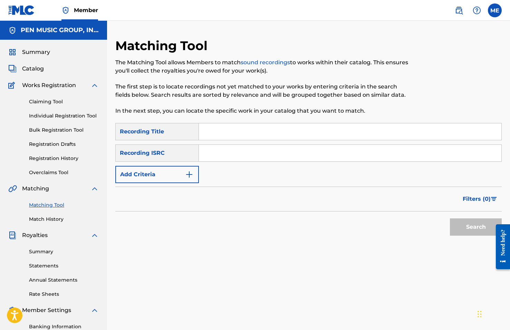
click at [169, 171] on button "Add Criteria" at bounding box center [157, 174] width 84 height 17
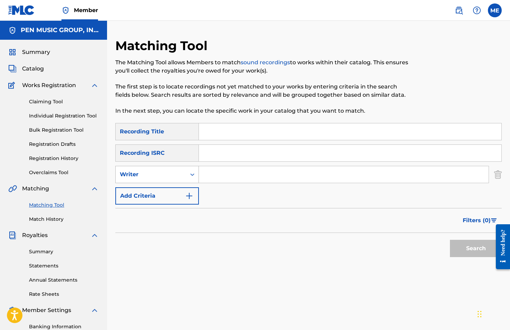
click at [169, 172] on div "Writer" at bounding box center [151, 174] width 62 height 8
click at [171, 190] on div "Recording Artist" at bounding box center [157, 191] width 83 height 17
click at [219, 176] on input "Search Form" at bounding box center [344, 174] width 290 height 17
type input ""Gregory Dillon""
click at [476, 248] on button "Search" at bounding box center [476, 248] width 52 height 17
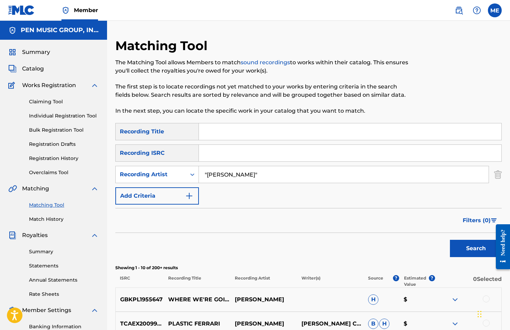
click at [476, 220] on span "Filters ( 0 )" at bounding box center [477, 220] width 28 height 8
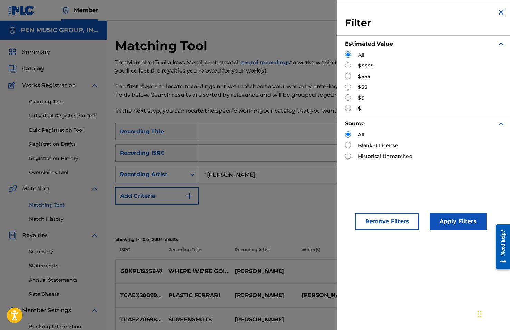
click at [349, 88] on input "Search Form" at bounding box center [348, 87] width 6 height 6
radio input "true"
click at [444, 222] on button "Apply Filters" at bounding box center [458, 221] width 57 height 17
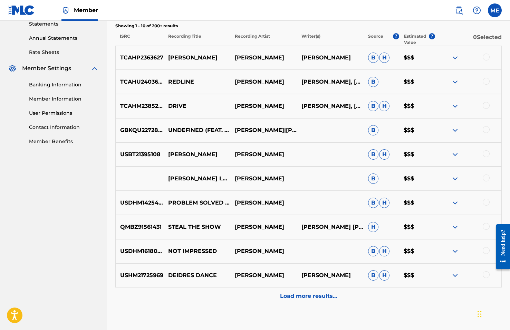
scroll to position [258, 0]
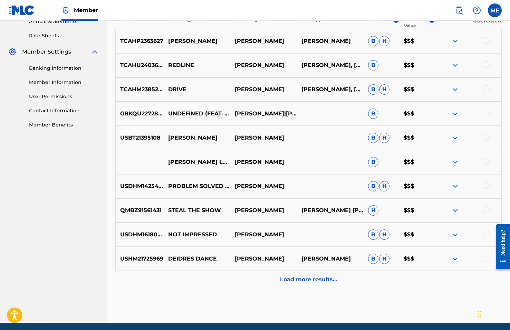
click at [486, 112] on div at bounding box center [486, 113] width 7 height 7
click at [464, 271] on button "Match 1 Group" at bounding box center [464, 273] width 76 height 17
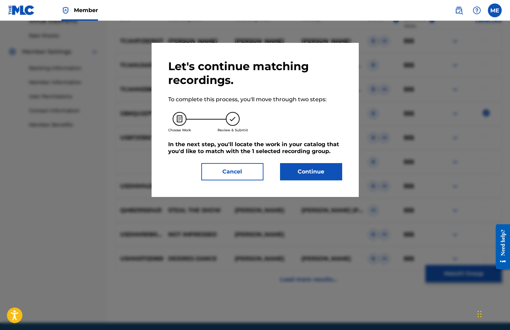
click at [298, 178] on button "Continue" at bounding box center [311, 171] width 62 height 17
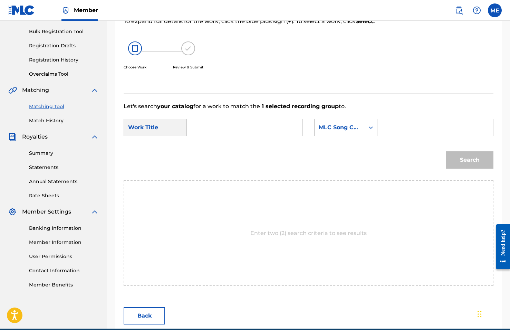
click at [203, 122] on input "Search Form" at bounding box center [245, 127] width 104 height 17
type input "undefined"
click at [213, 144] on strong "undefined" at bounding box center [214, 143] width 30 height 7
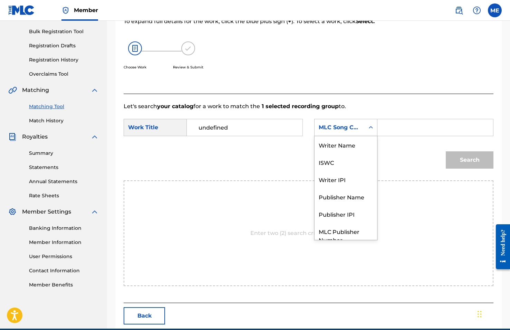
click at [366, 126] on div "Search Form" at bounding box center [371, 127] width 12 height 12
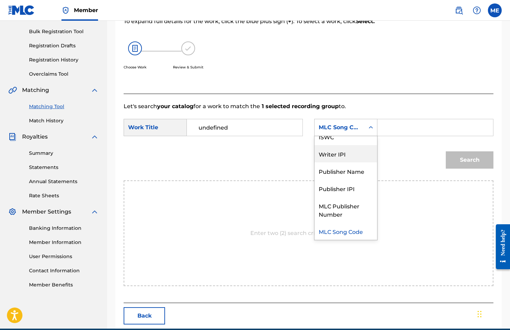
scroll to position [0, 0]
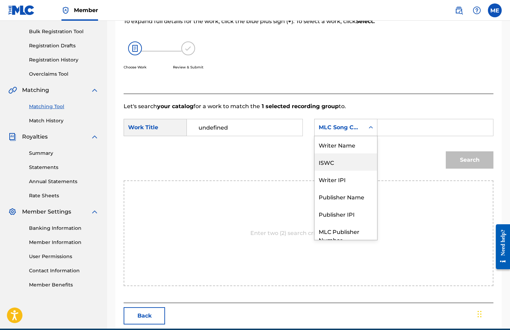
click at [350, 153] on div "ISWC" at bounding box center [346, 161] width 63 height 17
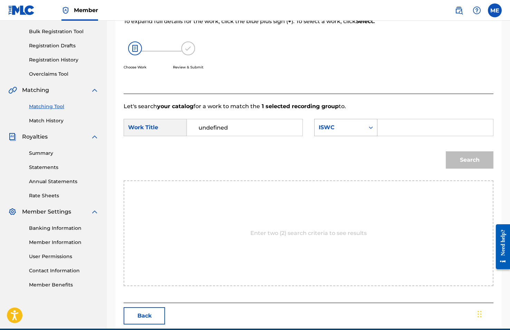
click at [348, 127] on div "ISWC" at bounding box center [340, 127] width 42 height 8
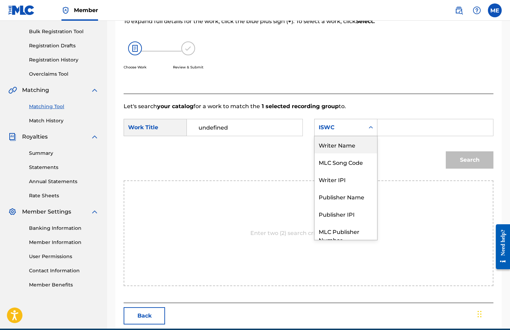
click at [348, 142] on div "Writer Name" at bounding box center [346, 144] width 63 height 17
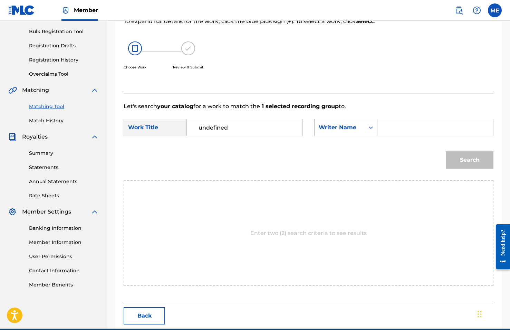
click at [389, 126] on input "Search Form" at bounding box center [436, 127] width 104 height 17
type input "Scherer"
drag, startPoint x: 445, startPoint y: 146, endPoint x: 463, endPoint y: 160, distance: 22.5
click at [463, 160] on button "Search" at bounding box center [470, 159] width 48 height 17
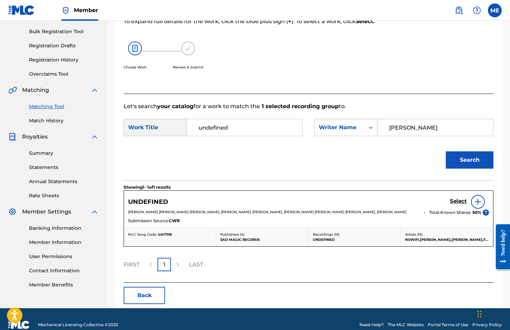
click at [482, 200] on div at bounding box center [478, 202] width 14 height 14
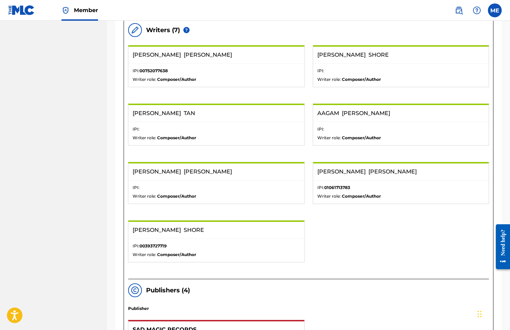
scroll to position [228, 0]
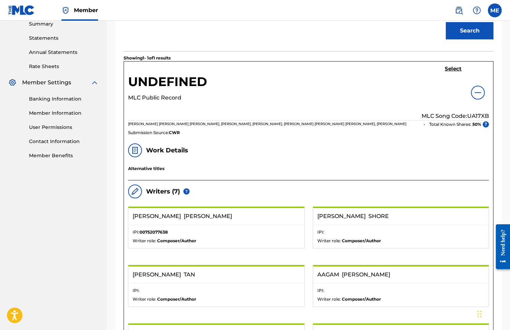
click at [457, 67] on h5 "Select" at bounding box center [453, 69] width 17 height 7
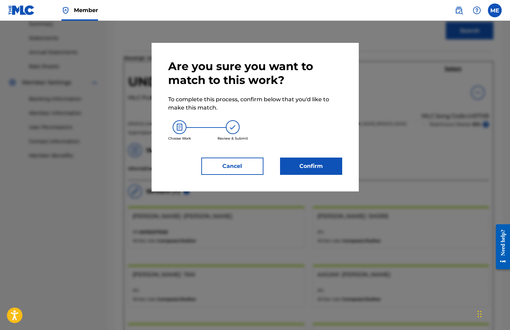
click at [310, 164] on button "Confirm" at bounding box center [311, 166] width 62 height 17
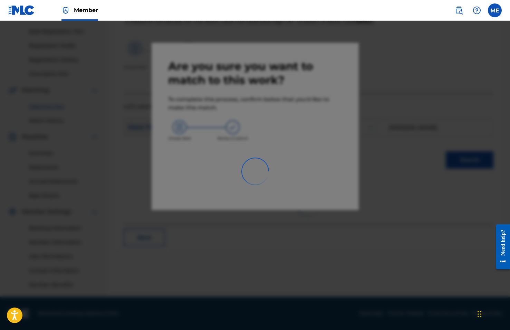
scroll to position [98, 0]
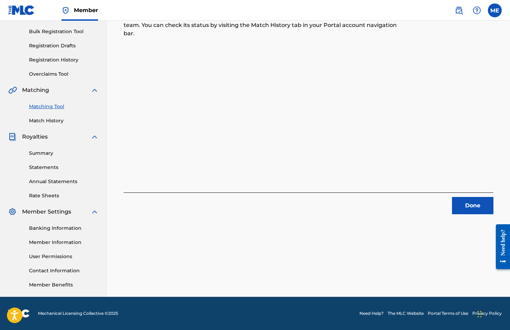
click at [468, 203] on button "Done" at bounding box center [472, 205] width 41 height 17
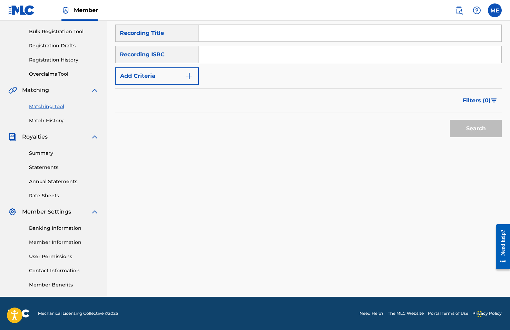
click at [148, 76] on button "Add Criteria" at bounding box center [157, 75] width 84 height 17
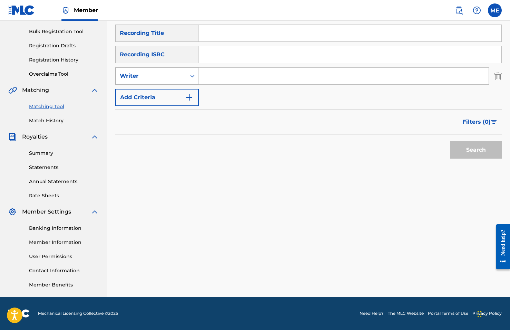
click at [148, 77] on div "Writer" at bounding box center [151, 76] width 62 height 8
click at [148, 93] on div "Recording Artist" at bounding box center [157, 93] width 83 height 17
click at [222, 79] on input "Search Form" at bounding box center [344, 76] width 290 height 17
click at [476, 150] on button "Search" at bounding box center [476, 149] width 52 height 17
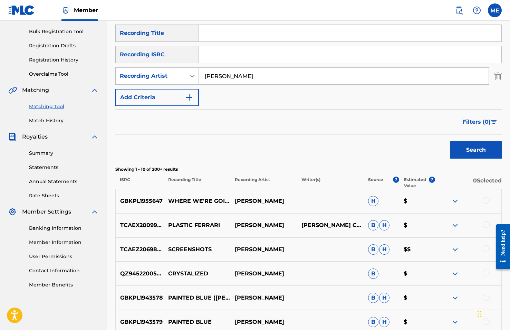
type input "Gregory Dillon"
click at [476, 124] on span "Filters ( 0 )" at bounding box center [477, 122] width 28 height 8
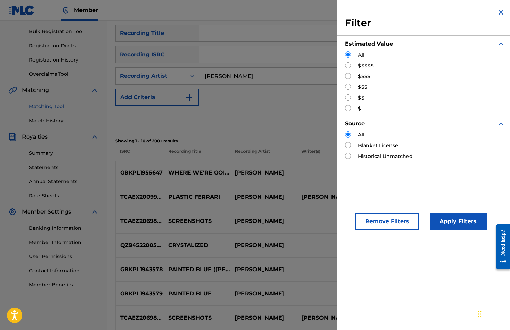
click at [367, 76] on label "$$$$" at bounding box center [364, 76] width 12 height 7
click at [364, 87] on label "$$$" at bounding box center [362, 87] width 9 height 7
click at [348, 87] on input "Search Form" at bounding box center [348, 87] width 6 height 6
radio input "true"
click at [443, 222] on button "Apply Filters" at bounding box center [458, 221] width 57 height 17
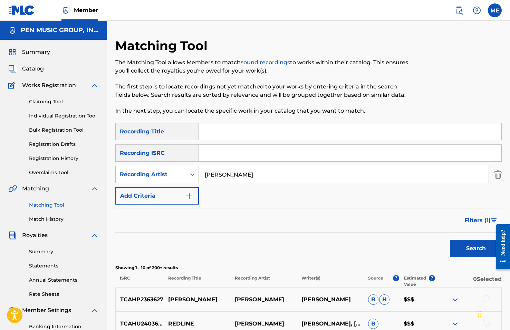
scroll to position [0, 0]
click at [468, 218] on span "Filters ( 1 )" at bounding box center [478, 220] width 26 height 8
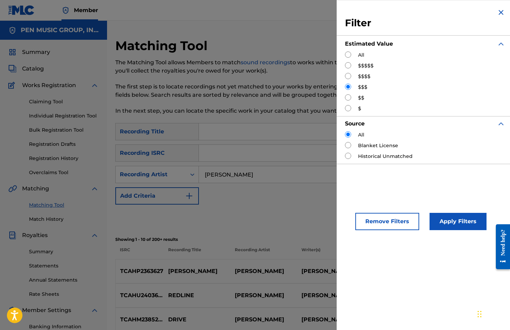
click at [349, 97] on input "Search Form" at bounding box center [348, 97] width 6 height 6
radio input "true"
click at [445, 218] on button "Apply Filters" at bounding box center [458, 221] width 57 height 17
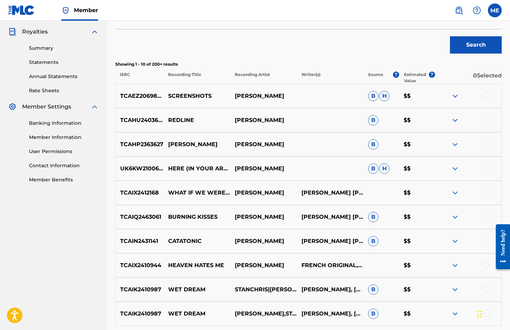
scroll to position [205, 0]
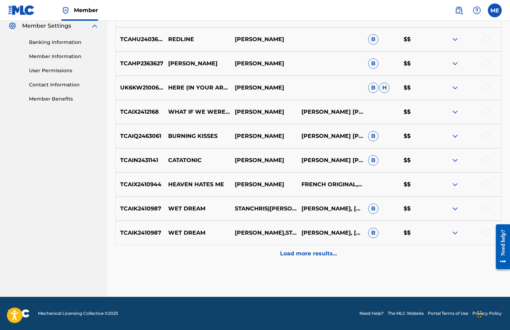
click at [288, 250] on p "Load more results..." at bounding box center [308, 254] width 57 height 8
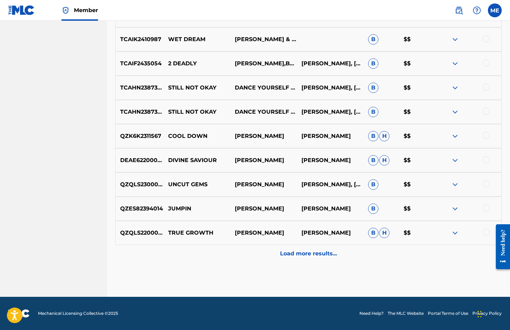
click at [295, 252] on p "Load more results..." at bounding box center [308, 254] width 57 height 8
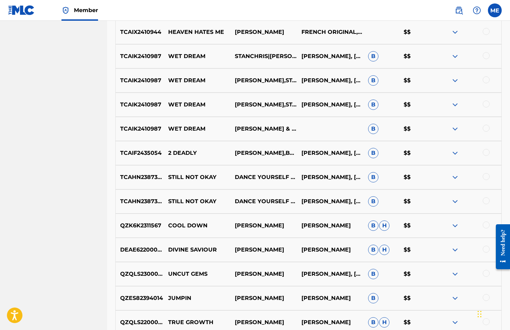
scroll to position [437, 0]
click at [486, 153] on div at bounding box center [486, 152] width 7 height 7
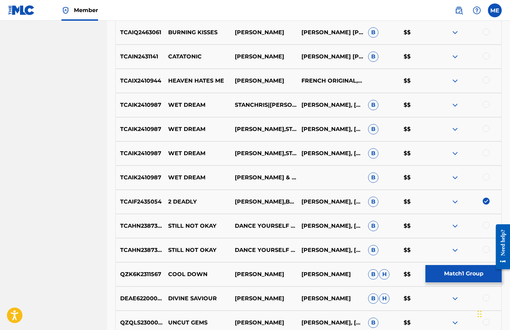
scroll to position [394, 0]
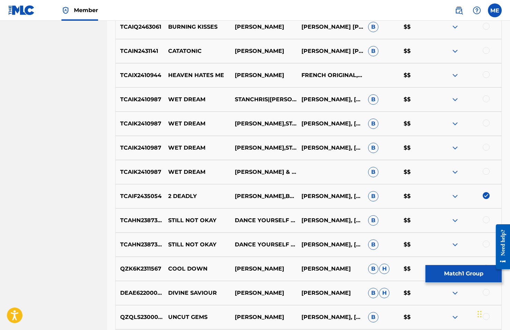
click at [441, 272] on button "Match 1 Group" at bounding box center [464, 273] width 76 height 17
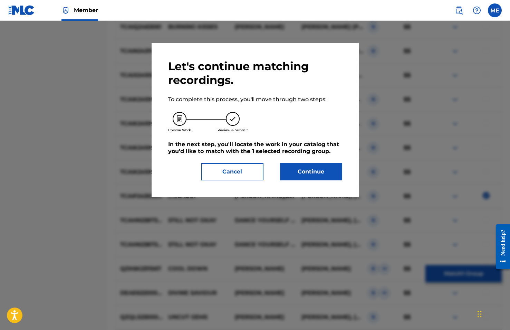
click at [309, 176] on button "Continue" at bounding box center [311, 171] width 62 height 17
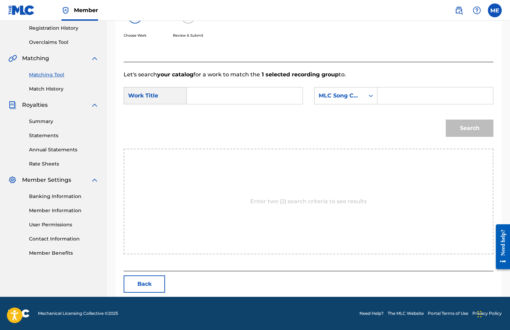
scroll to position [98, 0]
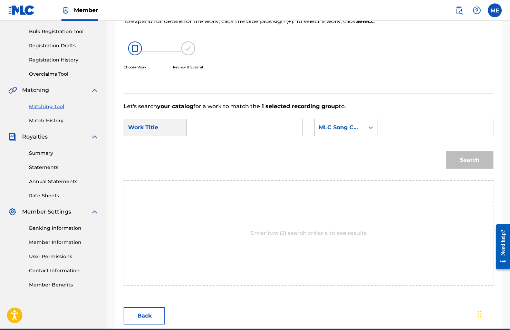
click at [206, 133] on input "Search Form" at bounding box center [245, 127] width 104 height 17
type input "2 deadly"
click at [366, 130] on div "Search Form" at bounding box center [371, 127] width 12 height 12
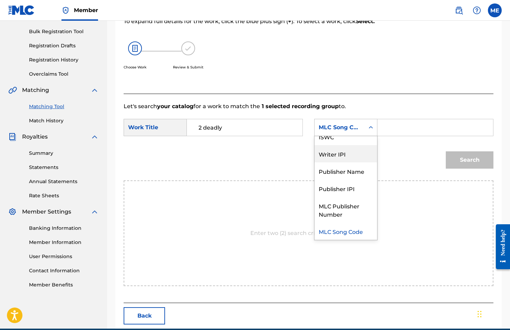
scroll to position [0, 0]
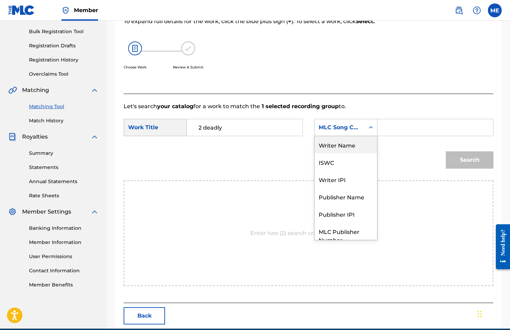
click at [348, 144] on div "Writer Name" at bounding box center [346, 144] width 63 height 17
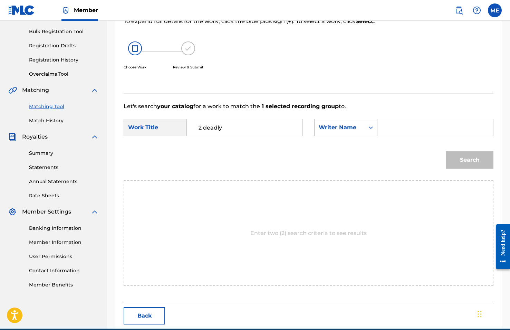
click at [386, 132] on input "Search Form" at bounding box center [436, 127] width 104 height 17
type input "[PERSON_NAME]"
click at [470, 160] on button "Search" at bounding box center [470, 159] width 48 height 17
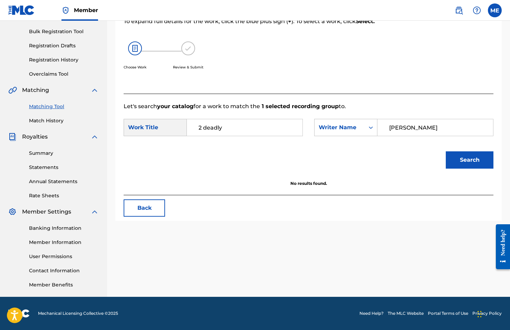
click at [59, 109] on link "Matching Tool" at bounding box center [64, 106] width 70 height 7
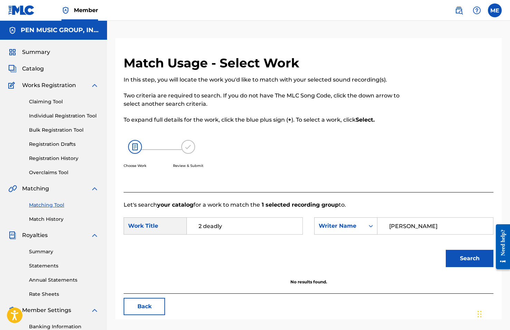
click at [56, 203] on link "Matching Tool" at bounding box center [64, 204] width 70 height 7
click at [139, 306] on button "Back" at bounding box center [144, 306] width 41 height 17
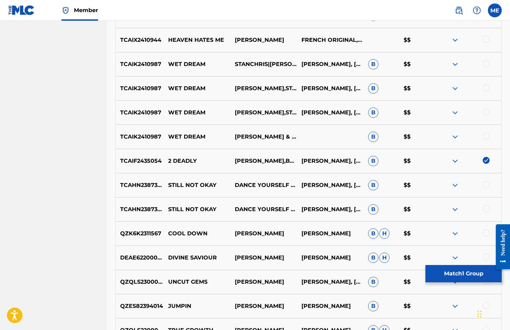
scroll to position [429, 0]
click at [487, 159] on img at bounding box center [486, 160] width 7 height 7
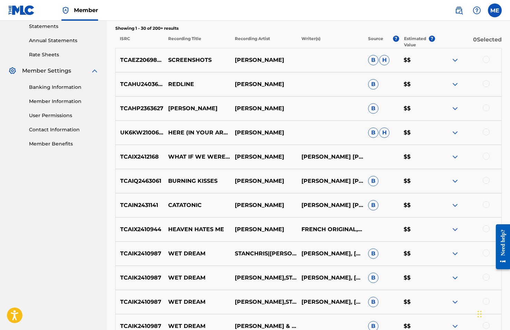
scroll to position [223, 0]
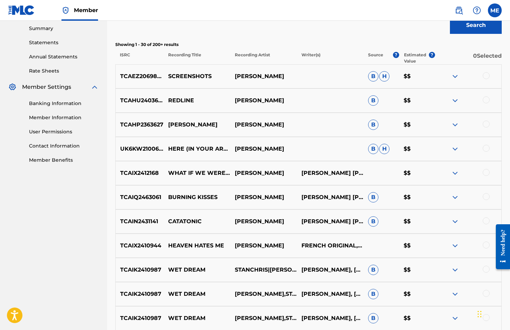
click at [486, 247] on div at bounding box center [486, 245] width 7 height 7
click at [460, 272] on button "Match 1 Group" at bounding box center [464, 273] width 76 height 17
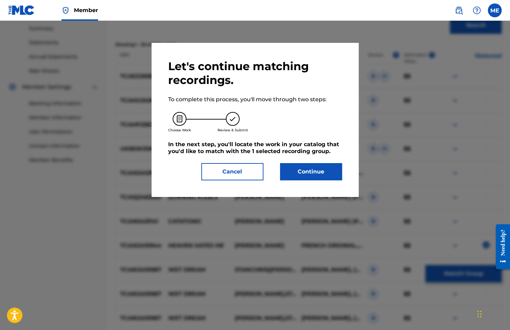
click at [294, 167] on button "Continue" at bounding box center [311, 171] width 62 height 17
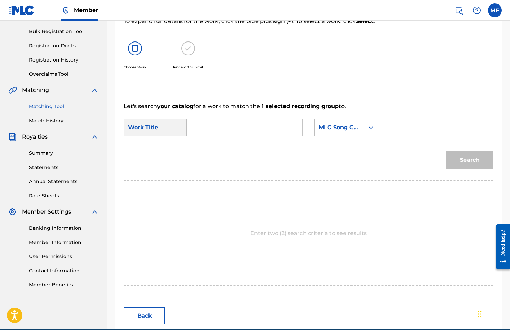
click at [198, 131] on input "Search Form" at bounding box center [245, 127] width 104 height 17
type input "heaven hates me"
click at [209, 149] on strong "hates" at bounding box center [207, 151] width 16 height 7
click at [358, 134] on div "MLC Song Code" at bounding box center [340, 127] width 50 height 13
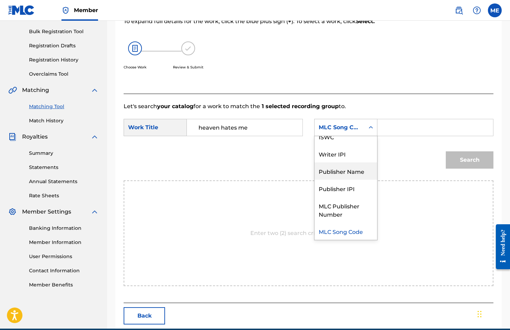
scroll to position [0, 0]
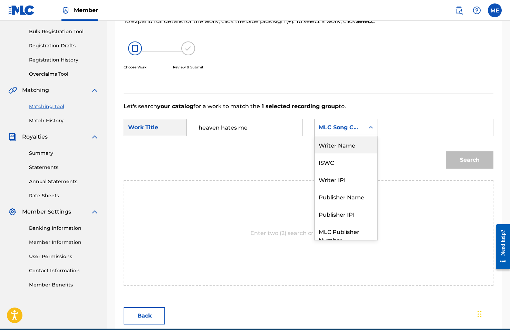
click at [347, 151] on div "Writer Name" at bounding box center [346, 144] width 63 height 17
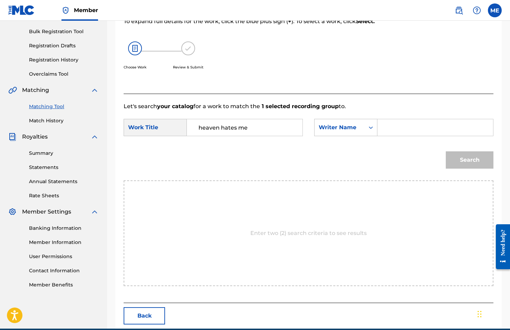
click at [389, 126] on input "Search Form" at bounding box center [436, 127] width 104 height 17
type input "[PERSON_NAME]"
click at [470, 160] on button "Search" at bounding box center [470, 159] width 48 height 17
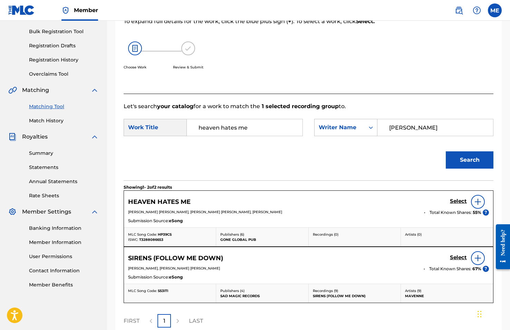
click at [476, 203] on img at bounding box center [478, 202] width 8 height 8
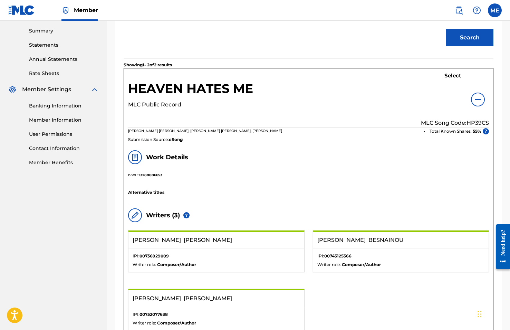
scroll to position [220, 0]
click at [452, 75] on h5 "Select" at bounding box center [453, 76] width 17 height 7
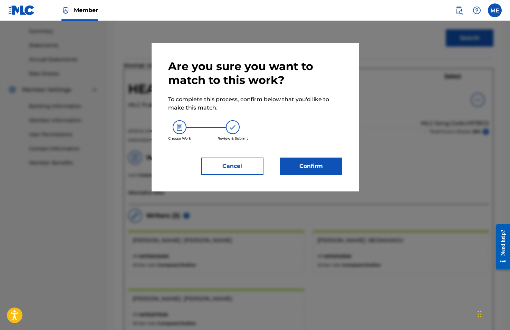
click at [306, 166] on button "Confirm" at bounding box center [311, 166] width 62 height 17
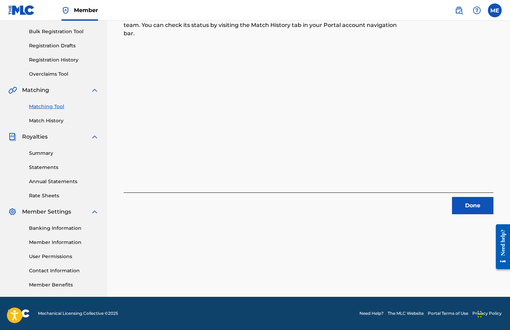
click at [455, 203] on button "Done" at bounding box center [472, 205] width 41 height 17
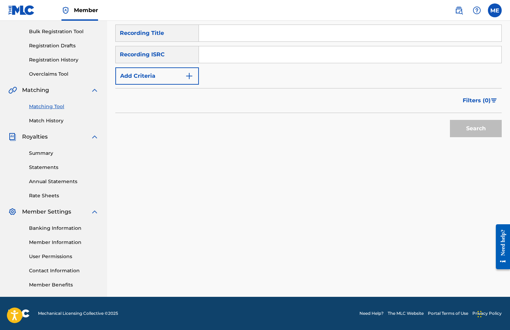
click at [156, 79] on button "Add Criteria" at bounding box center [157, 75] width 84 height 17
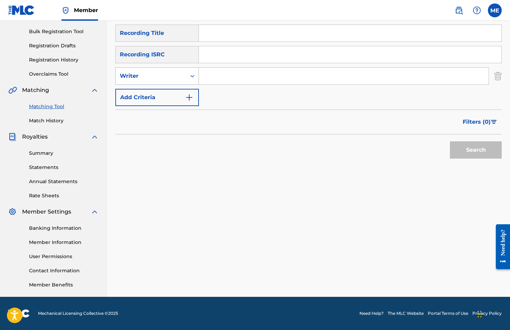
click at [155, 81] on div "Writer" at bounding box center [151, 75] width 70 height 13
click at [156, 93] on div "Recording Artist" at bounding box center [157, 93] width 83 height 17
click at [217, 74] on input "Search Form" at bounding box center [344, 76] width 290 height 17
type input "Gregory Dillon"
drag, startPoint x: 255, startPoint y: 84, endPoint x: 314, endPoint y: 93, distance: 60.1
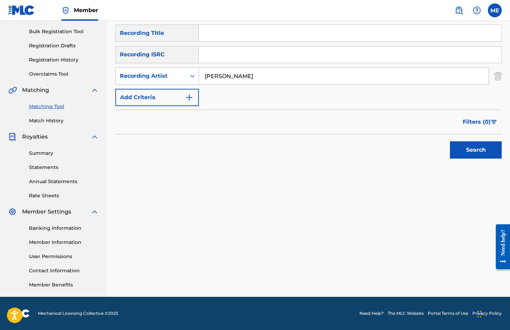
click at [314, 93] on div "SearchWithCriteria6129650e-4316-4c7d-bc67-85e31f7a1719 Recording Title SearchWi…" at bounding box center [308, 66] width 387 height 82
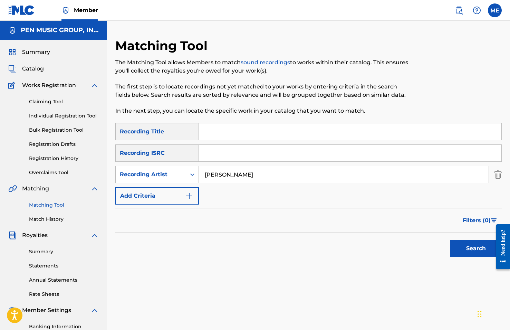
scroll to position [0, 0]
click at [476, 225] on button "Filters ( 0 )" at bounding box center [480, 220] width 43 height 17
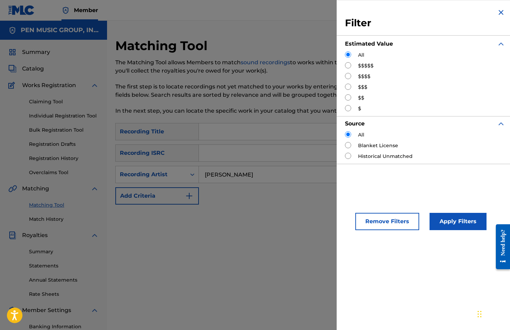
click at [348, 97] on input "Search Form" at bounding box center [348, 97] width 6 height 6
radio input "true"
click at [468, 224] on button "Apply Filters" at bounding box center [458, 221] width 57 height 17
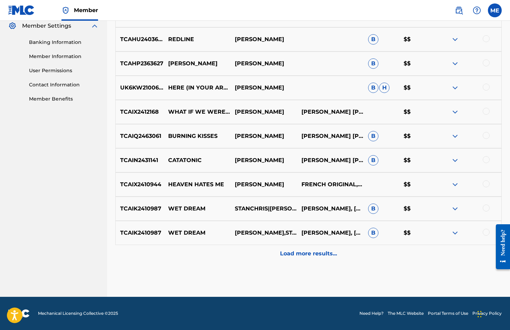
scroll to position [284, 0]
click at [288, 256] on p "Load more results..." at bounding box center [308, 254] width 57 height 8
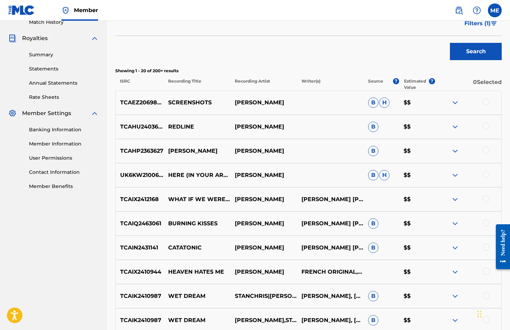
scroll to position [193, 0]
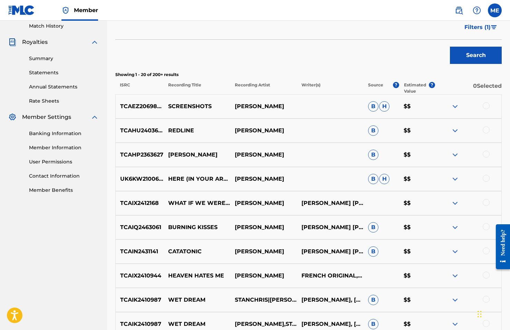
click at [486, 254] on div at bounding box center [486, 250] width 7 height 7
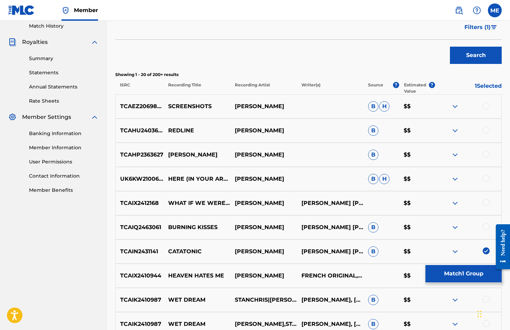
click at [476, 270] on button "Match 1 Group" at bounding box center [464, 273] width 76 height 17
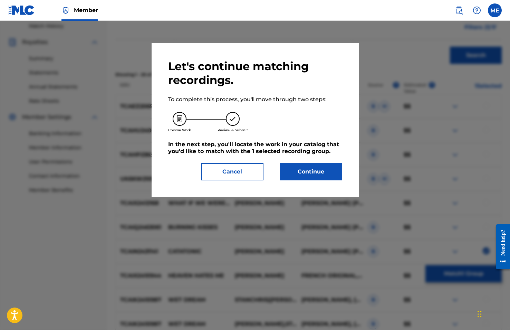
click at [308, 167] on button "Continue" at bounding box center [311, 171] width 62 height 17
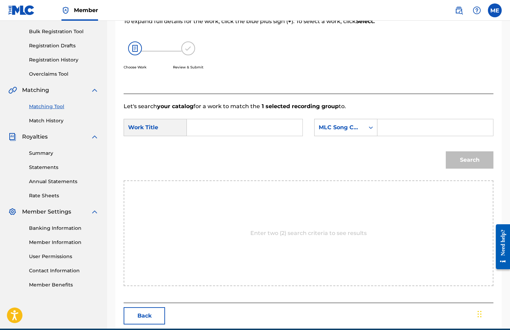
click at [204, 128] on input "Search Form" at bounding box center [245, 127] width 104 height 17
type input "catatonic"
click at [211, 147] on div "Search" at bounding box center [309, 162] width 370 height 36
click at [358, 129] on div "MLC Song Code" at bounding box center [340, 127] width 42 height 8
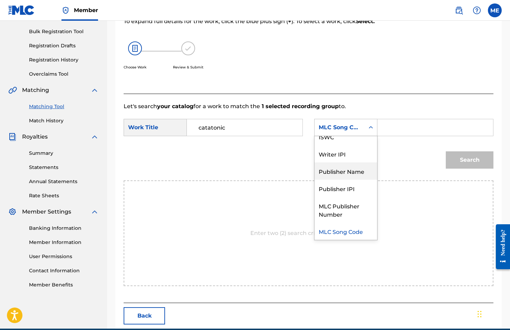
scroll to position [0, 0]
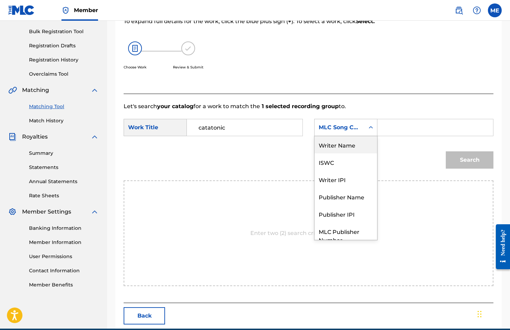
click at [341, 142] on div "Writer Name" at bounding box center [346, 144] width 63 height 17
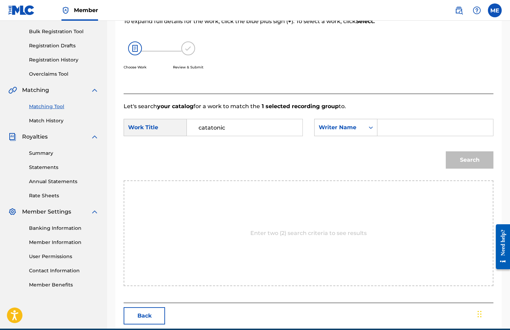
click at [388, 132] on input "Search Form" at bounding box center [436, 127] width 104 height 17
type input "[PERSON_NAME]"
click at [470, 160] on button "Search" at bounding box center [470, 159] width 48 height 17
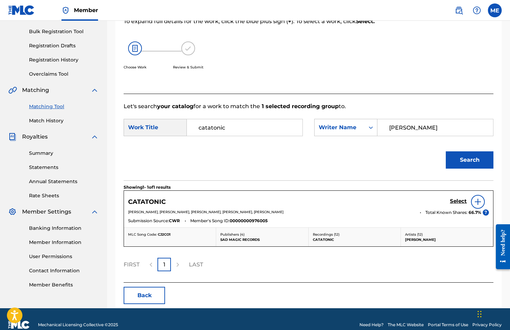
click at [478, 200] on img at bounding box center [478, 202] width 8 height 8
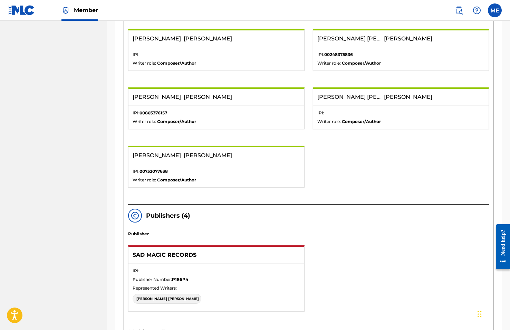
scroll to position [255, 0]
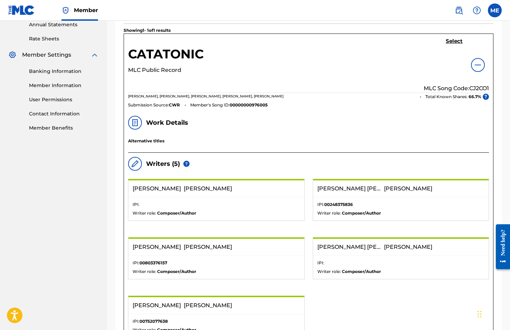
click at [451, 43] on h5 "Select" at bounding box center [454, 41] width 17 height 7
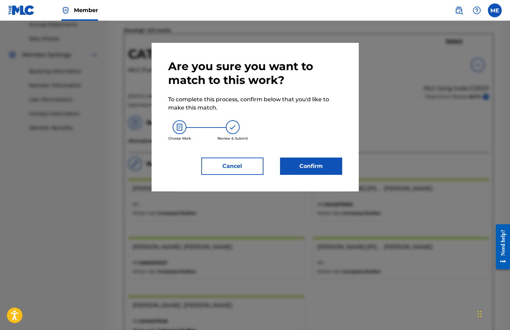
click at [330, 168] on button "Confirm" at bounding box center [311, 166] width 62 height 17
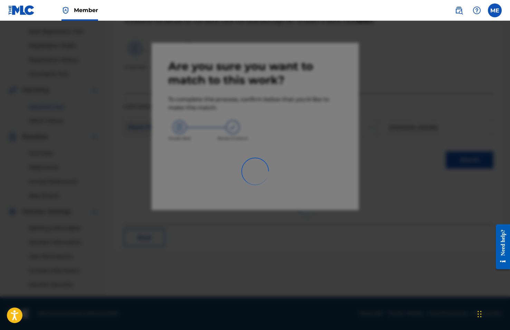
scroll to position [98, 0]
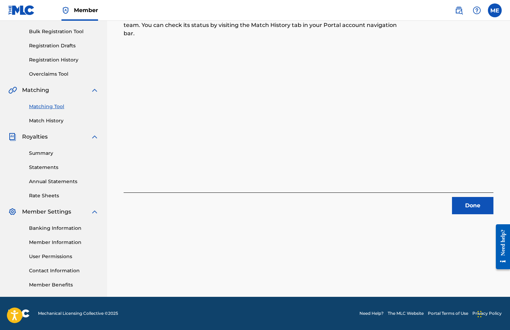
click at [467, 206] on button "Done" at bounding box center [472, 205] width 41 height 17
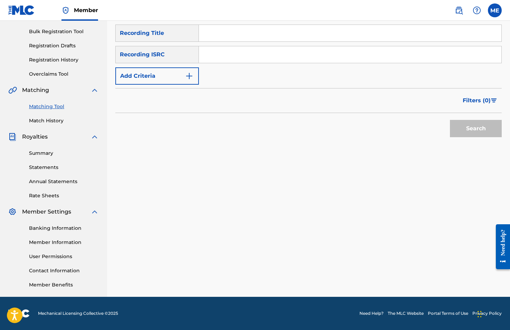
click at [173, 76] on button "Add Criteria" at bounding box center [157, 75] width 84 height 17
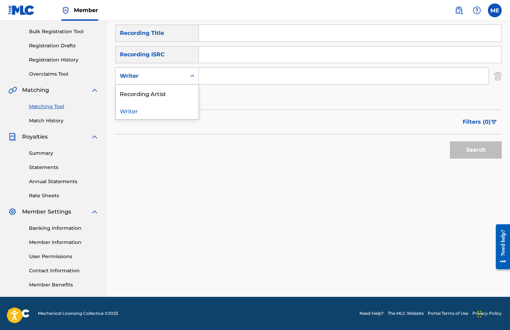
click at [172, 75] on div "Writer" at bounding box center [151, 76] width 62 height 8
click at [172, 93] on div "Recording Artist" at bounding box center [157, 93] width 83 height 17
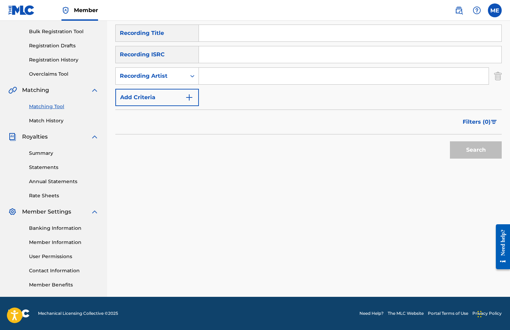
click at [226, 72] on input "Search Form" at bounding box center [344, 76] width 290 height 17
type input ""Gregory Dillon""
click at [469, 126] on button "Filters ( 0 )" at bounding box center [480, 121] width 43 height 17
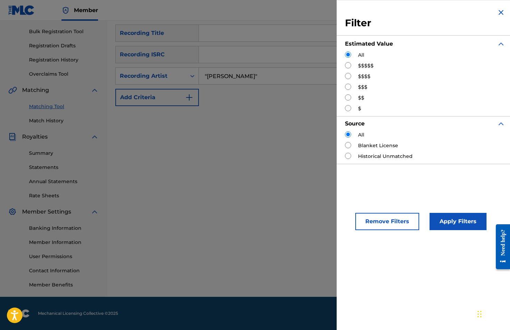
click at [360, 97] on label "$$" at bounding box center [361, 97] width 6 height 7
click at [348, 98] on input "Search Form" at bounding box center [348, 97] width 6 height 6
radio input "true"
click at [448, 224] on button "Apply Filters" at bounding box center [458, 221] width 57 height 17
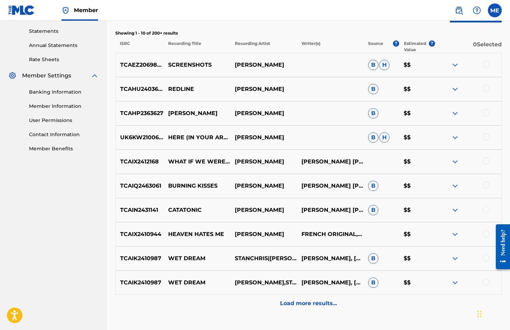
scroll to position [245, 0]
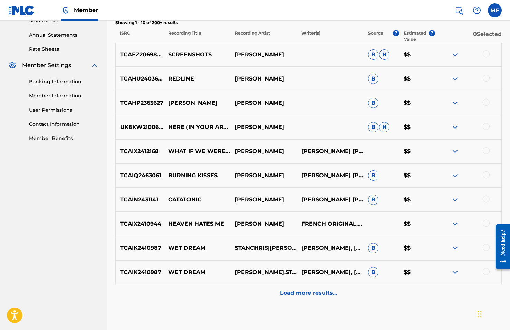
click at [488, 177] on div at bounding box center [486, 174] width 7 height 7
click at [467, 272] on button "Match 1 Group" at bounding box center [464, 273] width 76 height 17
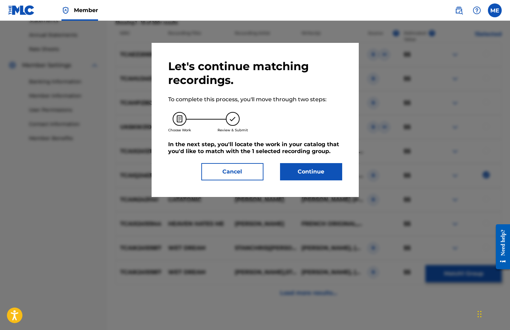
click at [310, 171] on button "Continue" at bounding box center [311, 171] width 62 height 17
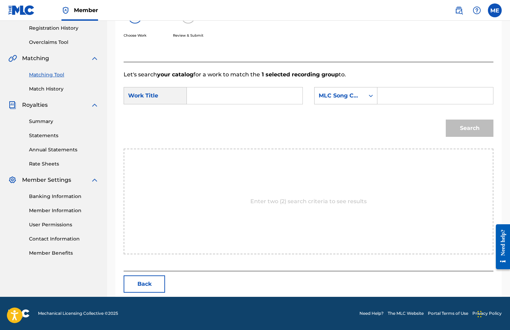
scroll to position [98, 0]
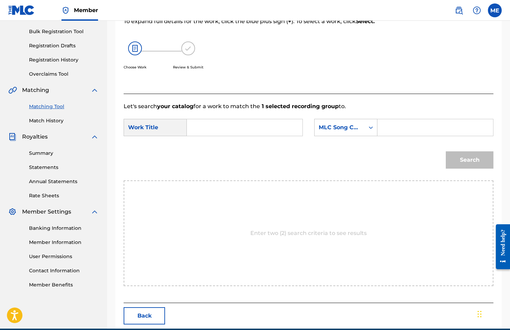
click at [208, 129] on input "Search Form" at bounding box center [245, 127] width 104 height 17
type input "burning kisses"
click at [206, 146] on strong "burning" at bounding box center [210, 143] width 23 height 7
click at [341, 129] on div "MLC Song Code" at bounding box center [340, 127] width 42 height 8
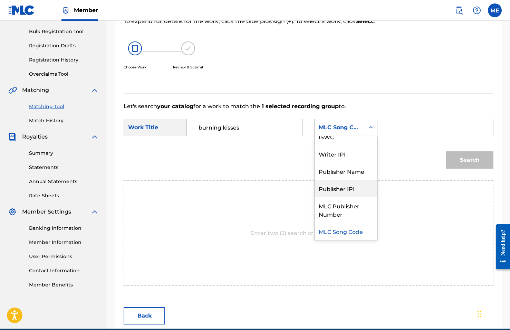
scroll to position [0, 0]
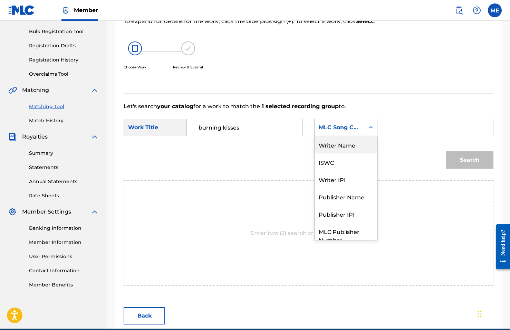
click at [343, 143] on div "Writer Name" at bounding box center [346, 144] width 63 height 17
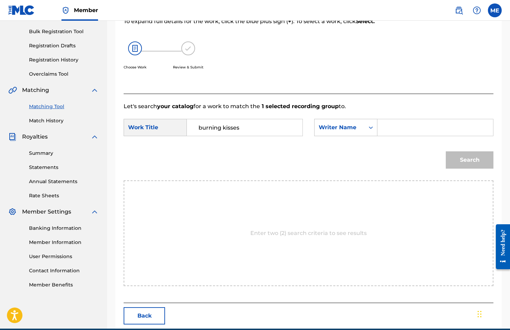
click at [389, 125] on input "Search Form" at bounding box center [436, 127] width 104 height 17
type input "[PERSON_NAME]"
click at [470, 160] on button "Search" at bounding box center [470, 159] width 48 height 17
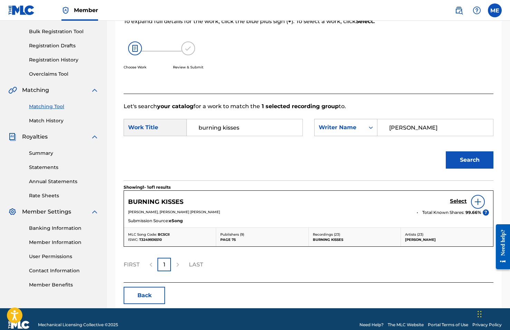
click at [478, 199] on img at bounding box center [478, 202] width 8 height 8
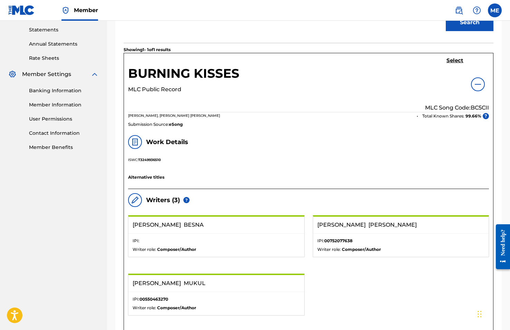
scroll to position [200, 0]
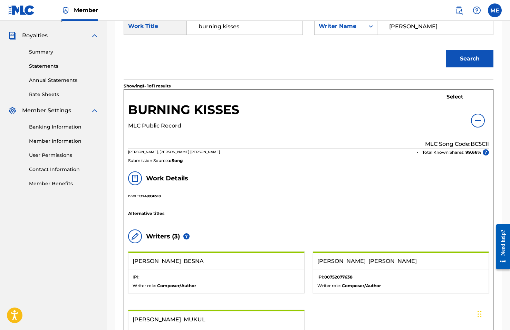
click at [451, 97] on h5 "Select" at bounding box center [455, 97] width 17 height 7
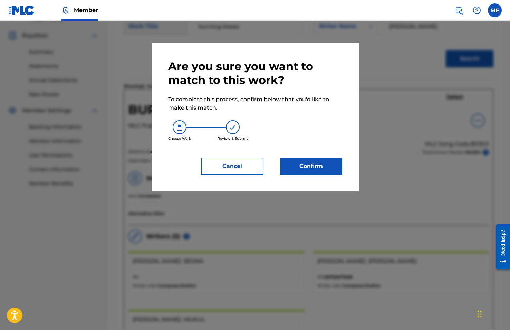
click at [313, 170] on button "Confirm" at bounding box center [311, 166] width 62 height 17
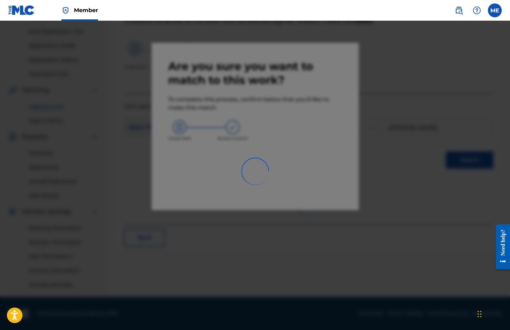
scroll to position [98, 0]
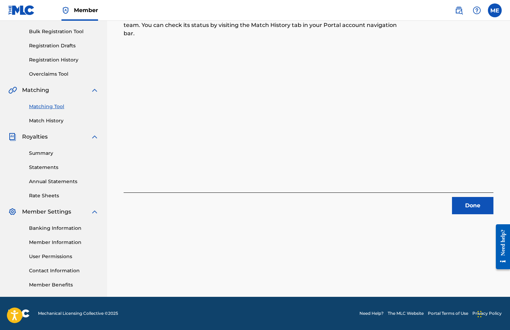
click at [467, 205] on button "Done" at bounding box center [472, 205] width 41 height 17
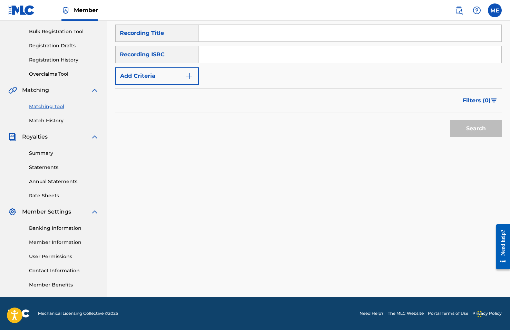
click at [164, 70] on button "Add Criteria" at bounding box center [157, 75] width 84 height 17
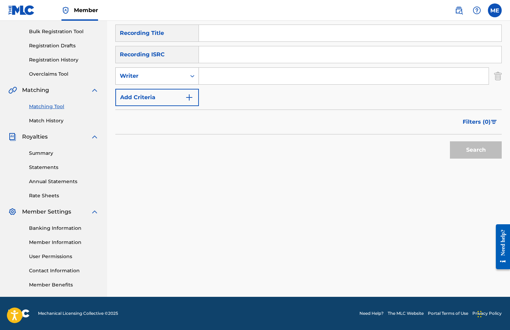
click at [164, 76] on div "Writer" at bounding box center [151, 76] width 62 height 8
click at [166, 93] on div "Recording Artist" at bounding box center [157, 93] width 83 height 17
click at [218, 77] on input "Search Form" at bounding box center [344, 76] width 290 height 17
type input "Gregory Dillon"
drag, startPoint x: 249, startPoint y: 89, endPoint x: 477, endPoint y: 119, distance: 229.3
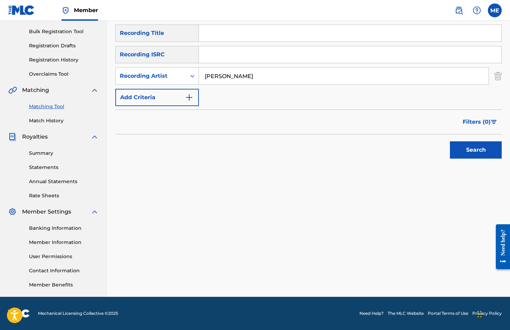
click at [477, 119] on span "Filters ( 0 )" at bounding box center [477, 122] width 28 height 8
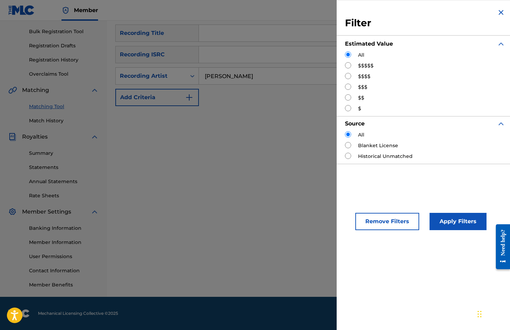
click at [362, 97] on label "$$" at bounding box center [361, 97] width 6 height 7
click at [348, 97] on input "Search Form" at bounding box center [348, 97] width 6 height 6
radio input "true"
click at [444, 220] on button "Apply Filters" at bounding box center [458, 221] width 57 height 17
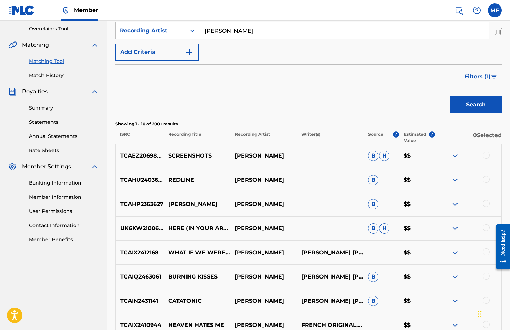
scroll to position [144, 0]
click at [486, 252] on div at bounding box center [486, 251] width 7 height 7
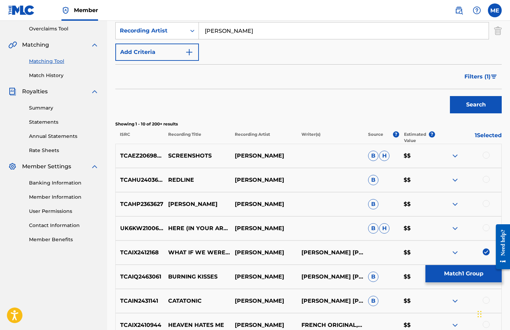
click at [470, 280] on button "Match 1 Group" at bounding box center [464, 273] width 76 height 17
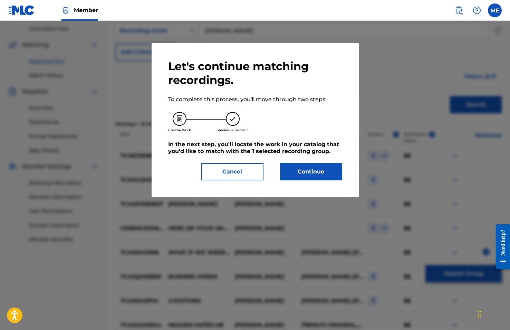
click at [295, 169] on button "Continue" at bounding box center [311, 171] width 62 height 17
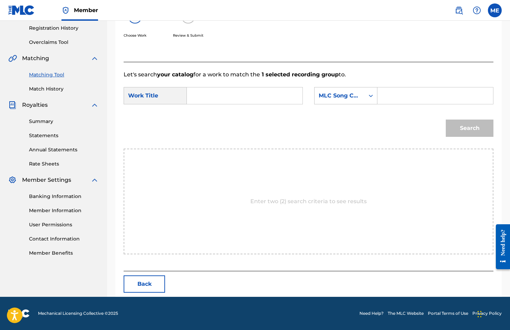
scroll to position [98, 0]
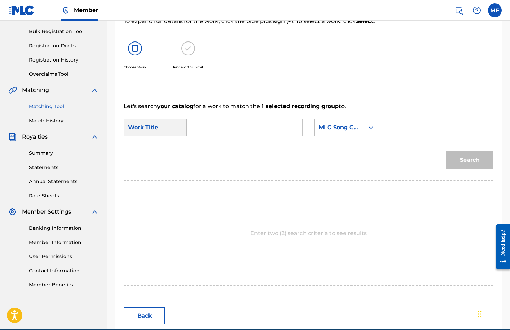
click at [202, 132] on input "Search Form" at bounding box center [245, 127] width 104 height 17
type input "what if we were wrong"
click at [205, 153] on div "Search" at bounding box center [309, 162] width 370 height 36
click at [357, 130] on div "MLC Song Code" at bounding box center [340, 127] width 42 height 8
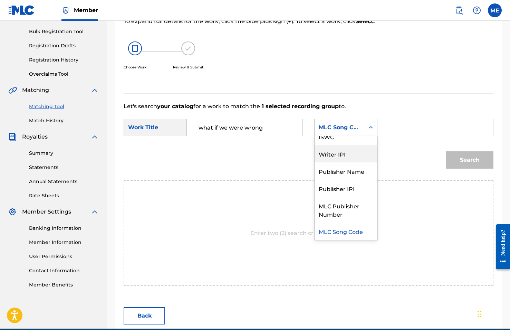
scroll to position [0, 0]
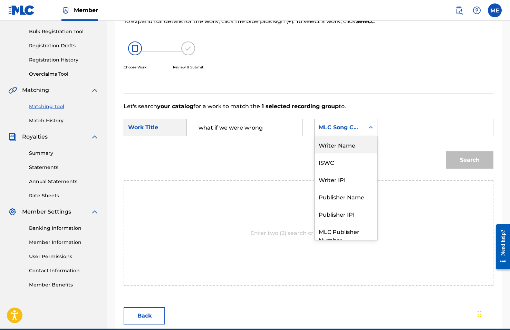
click at [347, 150] on div "Writer Name" at bounding box center [346, 144] width 63 height 17
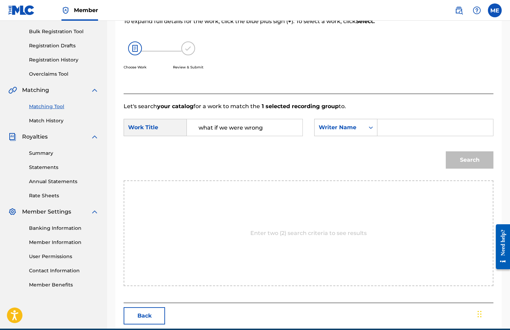
click at [393, 124] on input "Search Form" at bounding box center [436, 127] width 104 height 17
type input "[PERSON_NAME]"
click at [470, 160] on button "Search" at bounding box center [470, 159] width 48 height 17
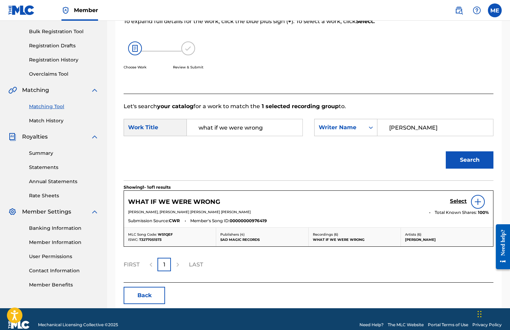
click at [479, 199] on img at bounding box center [478, 202] width 8 height 8
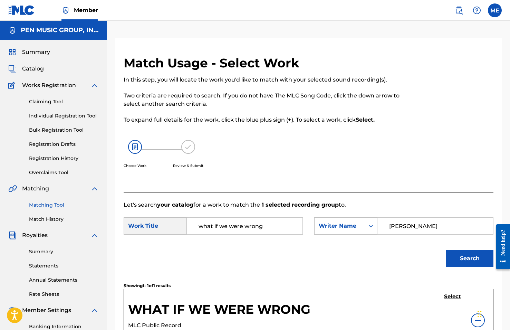
click at [445, 296] on h5 "Select" at bounding box center [452, 296] width 17 height 7
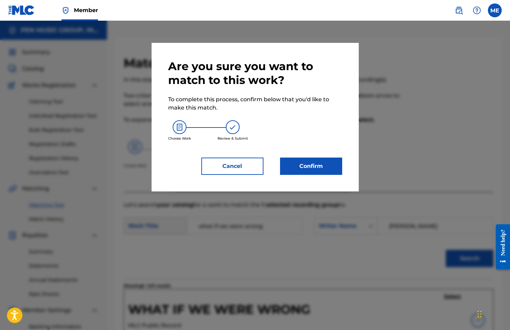
click at [304, 171] on button "Confirm" at bounding box center [311, 166] width 62 height 17
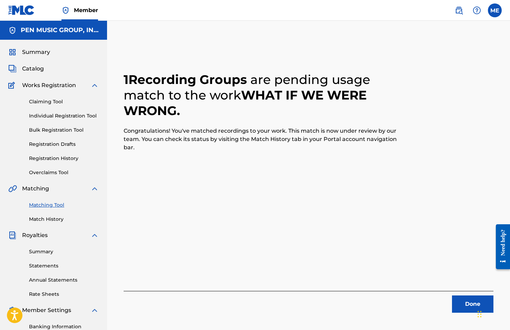
click at [470, 303] on button "Done" at bounding box center [472, 303] width 41 height 17
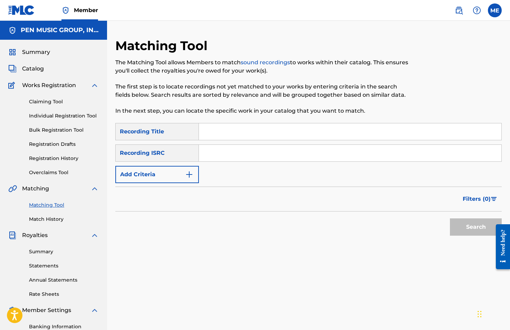
click at [174, 175] on button "Add Criteria" at bounding box center [157, 174] width 84 height 17
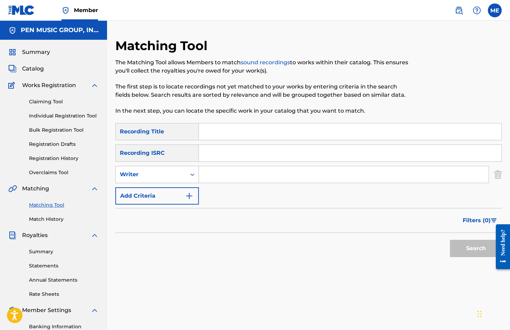
click at [177, 174] on div "Writer" at bounding box center [151, 174] width 62 height 8
click at [177, 197] on div "Recording Artist" at bounding box center [157, 191] width 83 height 17
click at [229, 172] on input "Search Form" at bounding box center [344, 174] width 290 height 17
type input "Gregory Dillon"
drag, startPoint x: 250, startPoint y: 187, endPoint x: 470, endPoint y: 220, distance: 222.5
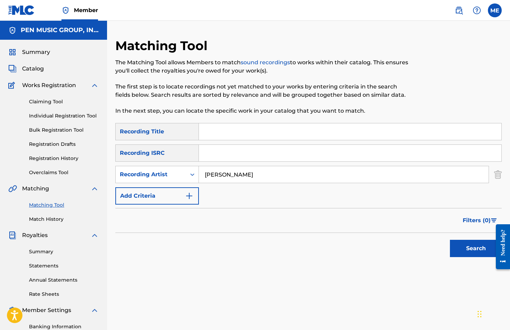
click at [470, 220] on span "Filters ( 0 )" at bounding box center [477, 220] width 28 height 8
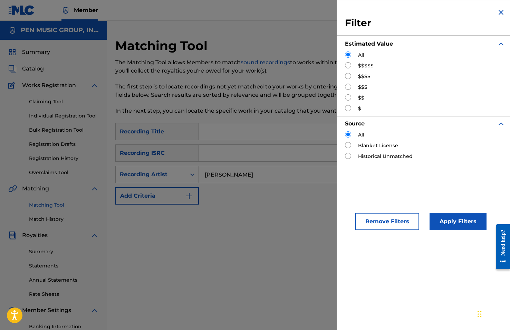
click at [348, 98] on input "Search Form" at bounding box center [348, 97] width 6 height 6
radio input "true"
click at [450, 224] on button "Apply Filters" at bounding box center [458, 221] width 57 height 17
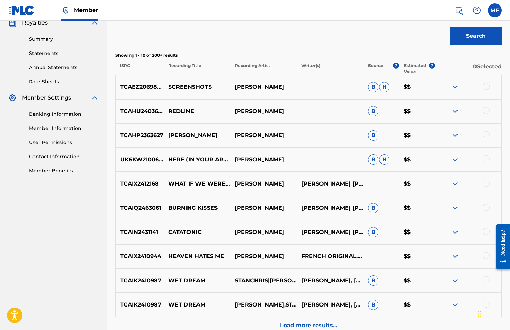
scroll to position [209, 0]
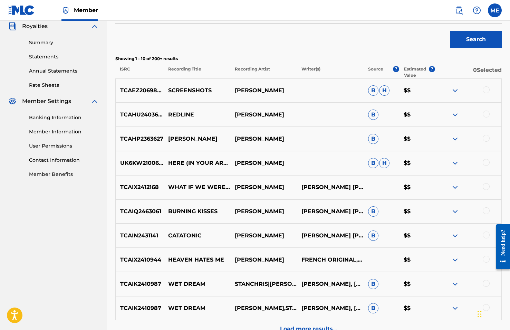
click at [490, 138] on div at bounding box center [486, 138] width 7 height 7
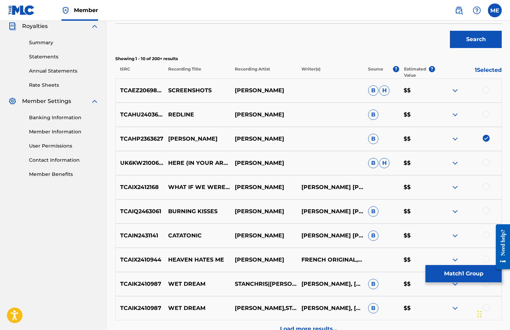
click at [467, 271] on button "Match 1 Group" at bounding box center [464, 273] width 76 height 17
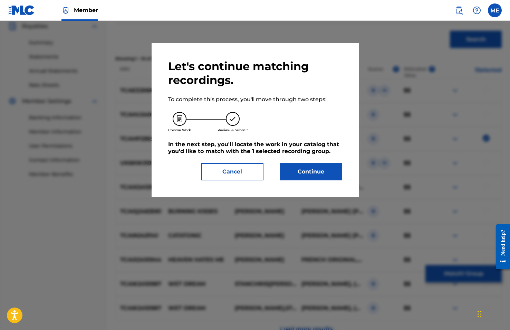
click at [302, 171] on button "Continue" at bounding box center [311, 171] width 62 height 17
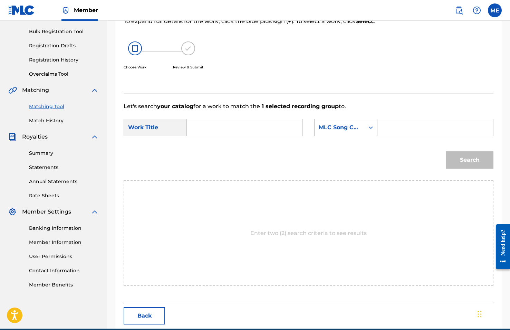
click at [200, 131] on input "Search Form" at bounding box center [245, 127] width 104 height 17
click at [205, 144] on strong "james" at bounding box center [223, 143] width 49 height 7
type input "james dean"
click at [354, 131] on div "MLC Song Code" at bounding box center [340, 127] width 42 height 8
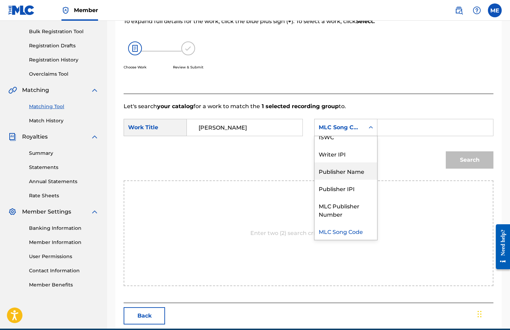
scroll to position [0, 0]
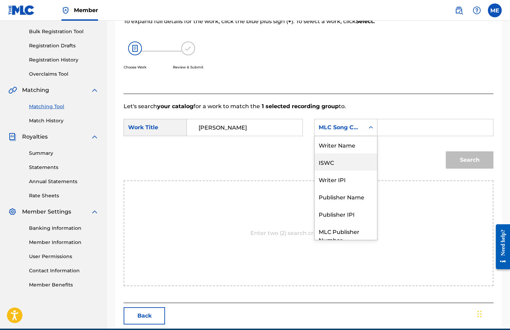
click at [343, 155] on div "ISWC" at bounding box center [346, 161] width 63 height 17
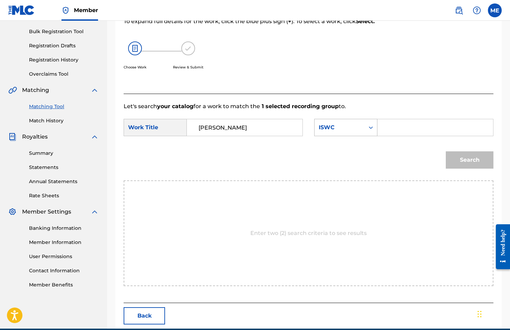
click at [341, 126] on div "ISWC" at bounding box center [340, 127] width 42 height 8
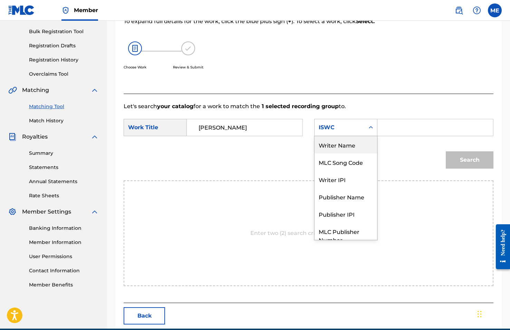
click at [341, 145] on div "Writer Name" at bounding box center [346, 144] width 63 height 17
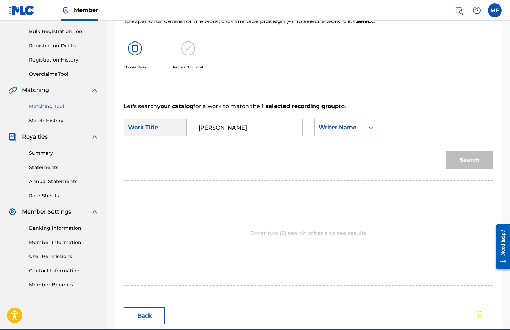
click at [401, 119] on form "SearchWithCriteria06d131c6-0388-453a-ab68-19a4e34e2b5b Work Title james dean Se…" at bounding box center [309, 146] width 370 height 70
click at [399, 130] on input "Search Form" at bounding box center [436, 127] width 104 height 17
type input "[PERSON_NAME]"
click at [470, 160] on button "Search" at bounding box center [470, 159] width 48 height 17
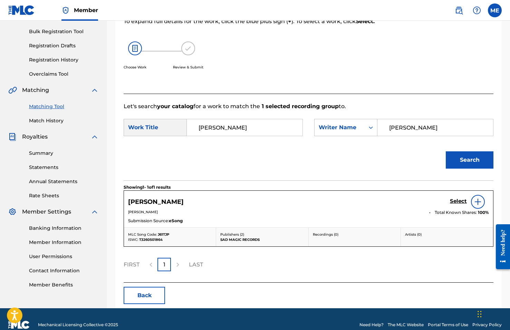
click at [475, 203] on img at bounding box center [478, 202] width 8 height 8
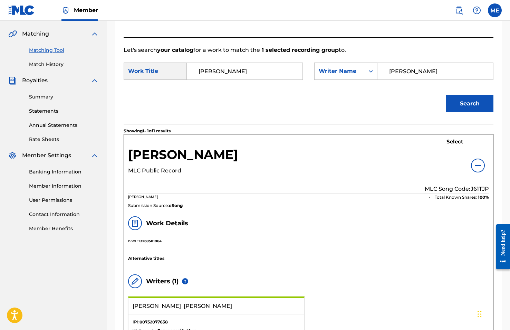
scroll to position [133, 0]
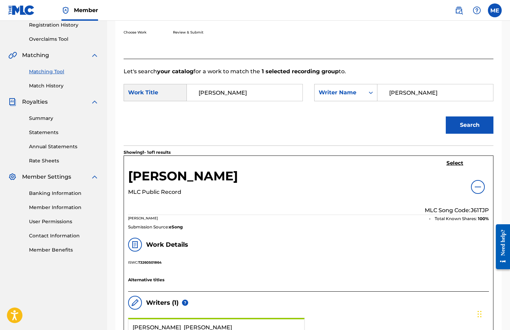
click at [451, 163] on h5 "Select" at bounding box center [455, 163] width 17 height 7
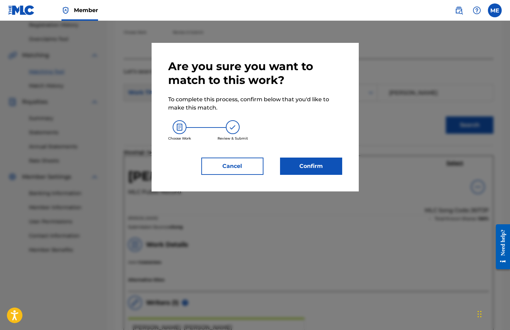
click at [306, 164] on button "Confirm" at bounding box center [311, 166] width 62 height 17
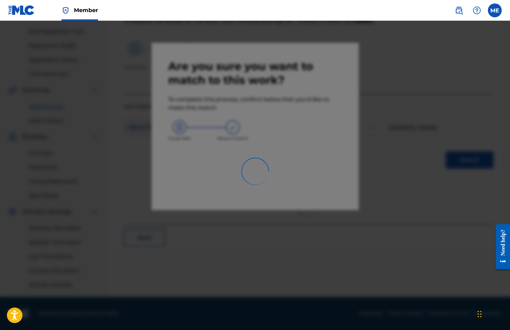
scroll to position [98, 0]
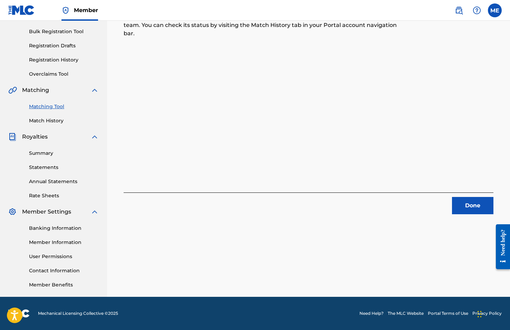
click at [477, 203] on button "Done" at bounding box center [472, 205] width 41 height 17
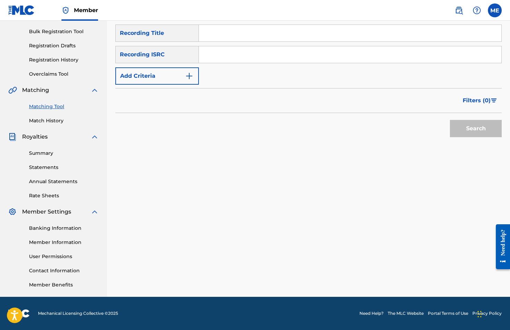
click at [154, 74] on button "Add Criteria" at bounding box center [157, 75] width 84 height 17
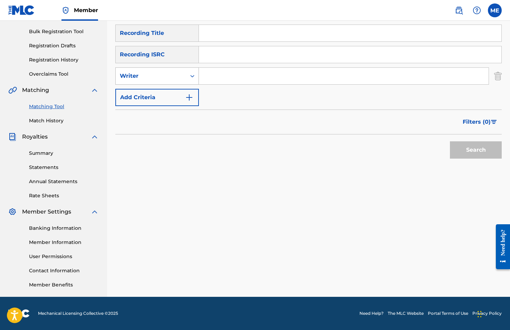
click at [153, 77] on div "Writer" at bounding box center [151, 76] width 62 height 8
click at [155, 90] on div "Recording Artist" at bounding box center [157, 93] width 83 height 17
click at [212, 77] on input "Search Form" at bounding box center [344, 76] width 290 height 17
type input "Gregory Dillon"
drag, startPoint x: 212, startPoint y: 77, endPoint x: 477, endPoint y: 122, distance: 268.7
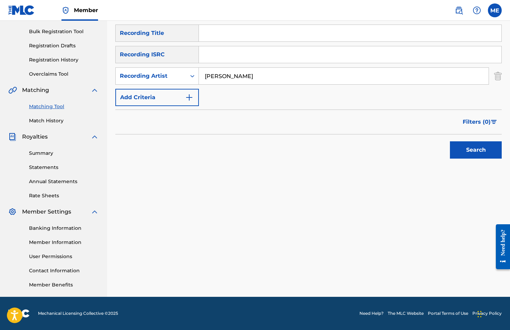
click at [477, 122] on span "Filters ( 0 )" at bounding box center [477, 122] width 28 height 8
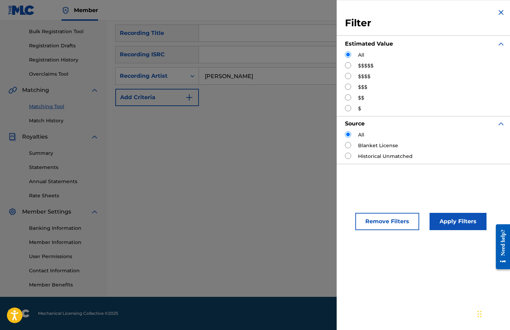
click at [362, 97] on label "$$" at bounding box center [361, 97] width 6 height 7
click at [348, 97] on input "Search Form" at bounding box center [348, 97] width 6 height 6
radio input "true"
click at [444, 218] on button "Apply Filters" at bounding box center [458, 221] width 57 height 17
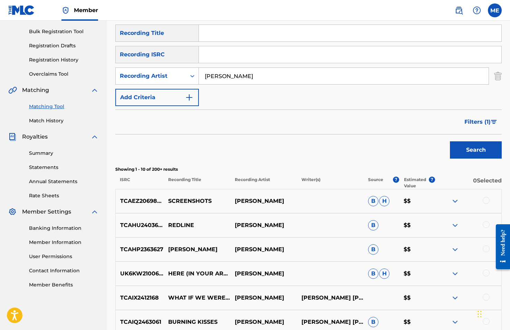
click at [487, 224] on div at bounding box center [486, 224] width 7 height 7
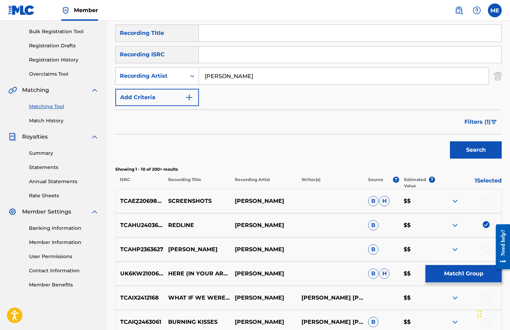
click at [458, 275] on button "Match 1 Group" at bounding box center [464, 273] width 76 height 17
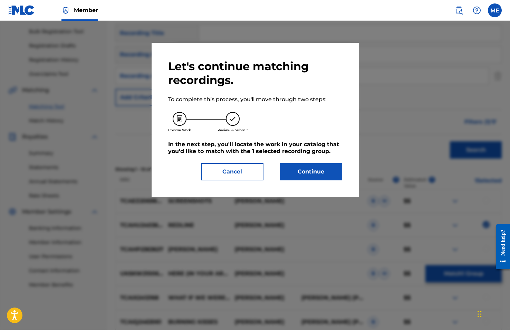
click at [302, 168] on button "Continue" at bounding box center [311, 171] width 62 height 17
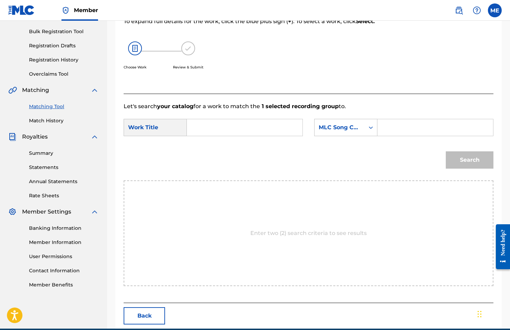
click at [196, 130] on input "Search Form" at bounding box center [245, 127] width 104 height 17
type input "e"
type input "redline"
click at [206, 142] on strong "redline" at bounding box center [209, 143] width 20 height 7
click at [347, 131] on div "MLC Song Code" at bounding box center [340, 127] width 42 height 8
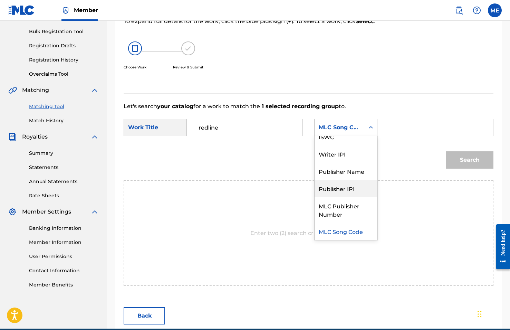
scroll to position [0, 0]
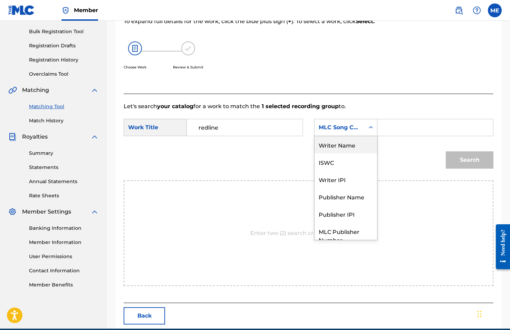
click at [340, 143] on div "Writer Name" at bounding box center [346, 144] width 63 height 17
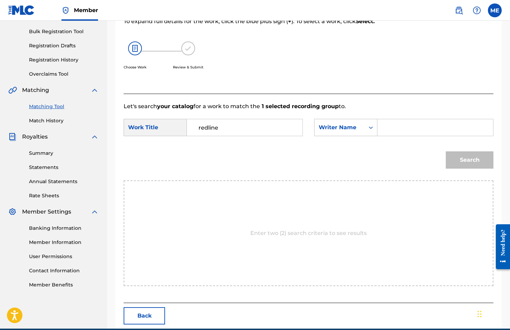
click at [400, 129] on input "Search Form" at bounding box center [436, 127] width 104 height 17
type input "[PERSON_NAME]"
click at [470, 160] on button "Search" at bounding box center [470, 159] width 48 height 17
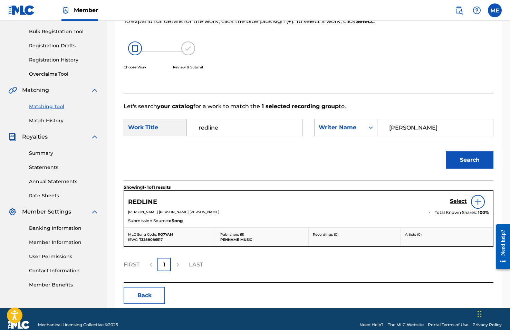
click at [458, 201] on h5 "Select" at bounding box center [458, 201] width 17 height 7
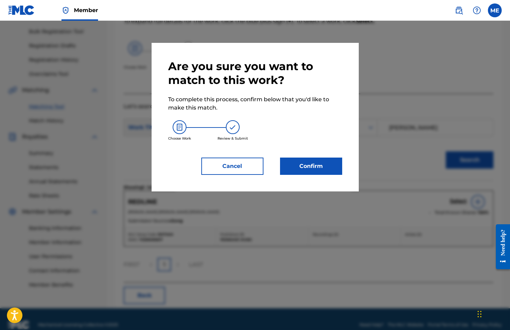
click at [316, 166] on button "Confirm" at bounding box center [311, 166] width 62 height 17
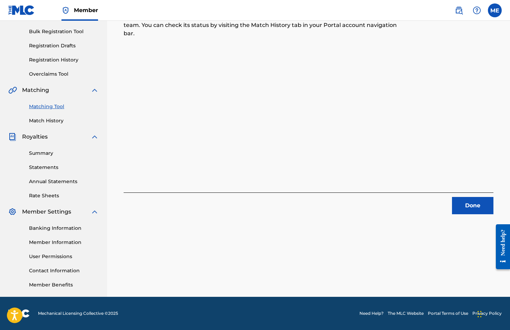
click at [479, 208] on button "Done" at bounding box center [472, 205] width 41 height 17
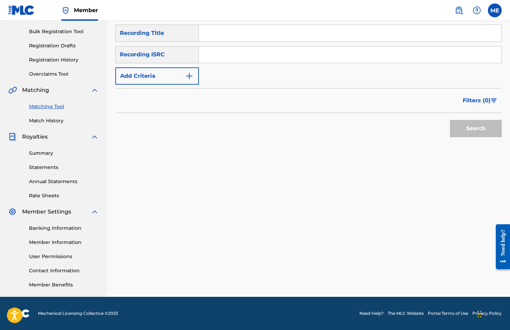
click at [180, 76] on button "Add Criteria" at bounding box center [157, 75] width 84 height 17
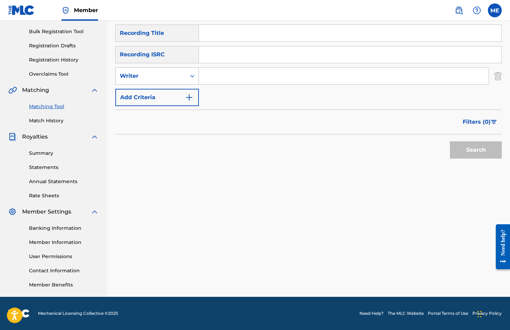
click at [176, 75] on div "Writer" at bounding box center [151, 76] width 62 height 8
click at [176, 91] on div "Recording Artist" at bounding box center [157, 93] width 83 height 17
click at [223, 73] on input "Search Form" at bounding box center [344, 76] width 290 height 17
type input "Gregory dillon"
click at [476, 150] on button "Search" at bounding box center [476, 149] width 52 height 17
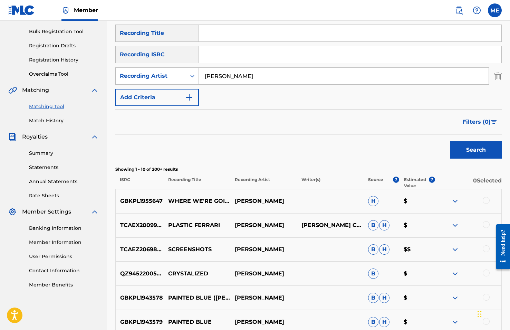
click at [475, 120] on span "Filters ( 0 )" at bounding box center [477, 122] width 28 height 8
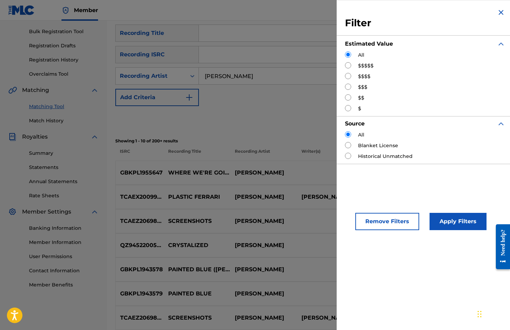
click at [349, 97] on input "Search Form" at bounding box center [348, 97] width 6 height 6
radio input "true"
click at [459, 213] on button "Apply Filters" at bounding box center [458, 221] width 57 height 17
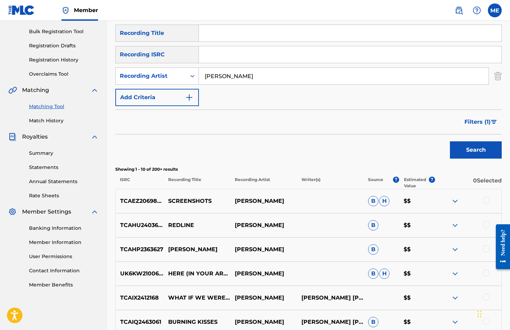
click at [489, 200] on div at bounding box center [486, 200] width 7 height 7
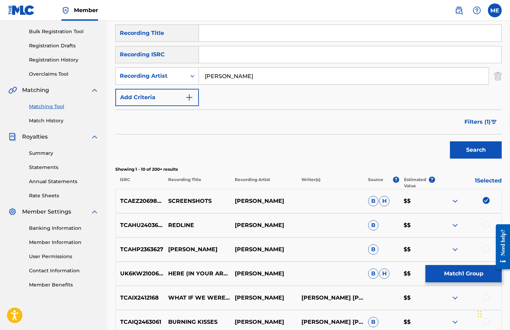
click at [460, 272] on button "Match 1 Group" at bounding box center [464, 273] width 76 height 17
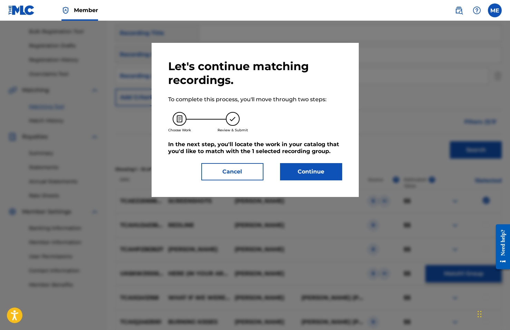
click at [309, 173] on button "Continue" at bounding box center [311, 171] width 62 height 17
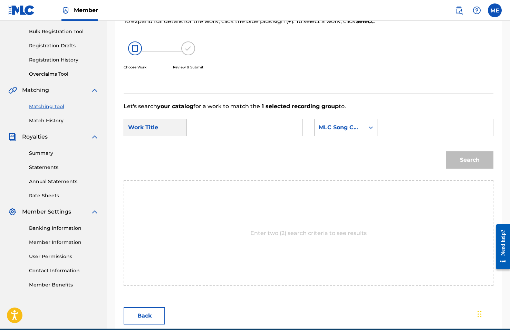
click at [214, 129] on input "Search Form" at bounding box center [245, 127] width 104 height 17
type input "screenshots"
click at [382, 125] on div "Search Form" at bounding box center [436, 127] width 116 height 17
click at [366, 125] on div "Search Form" at bounding box center [371, 127] width 12 height 12
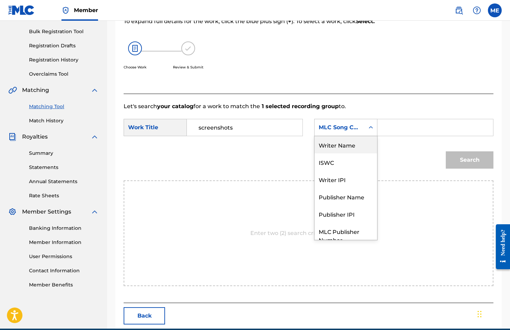
click at [354, 143] on div "Writer Name" at bounding box center [346, 144] width 63 height 17
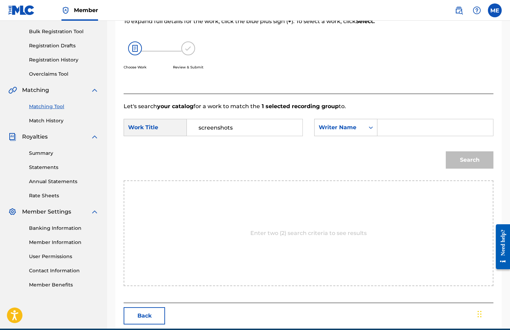
click at [397, 130] on input "Search Form" at bounding box center [436, 127] width 104 height 17
type input "[PERSON_NAME]"
click at [470, 160] on button "Search" at bounding box center [470, 159] width 48 height 17
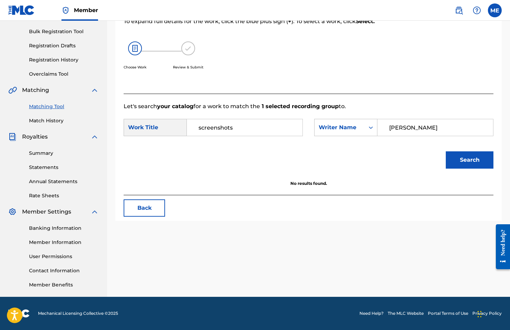
click at [38, 105] on link "Matching Tool" at bounding box center [64, 106] width 70 height 7
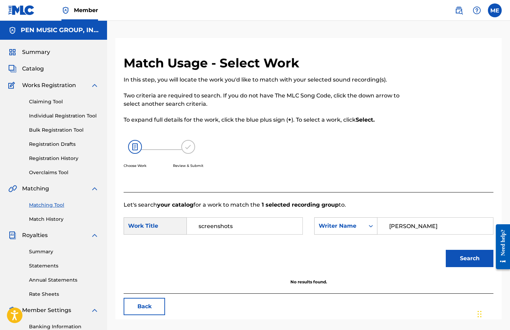
click at [140, 305] on button "Back" at bounding box center [144, 306] width 41 height 17
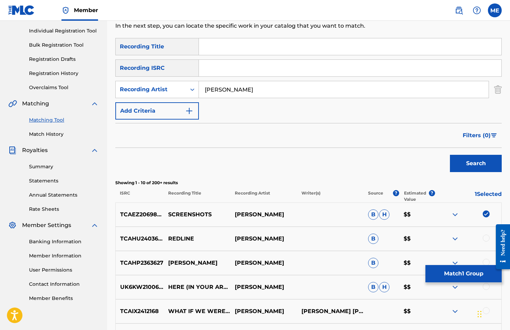
scroll to position [147, 0]
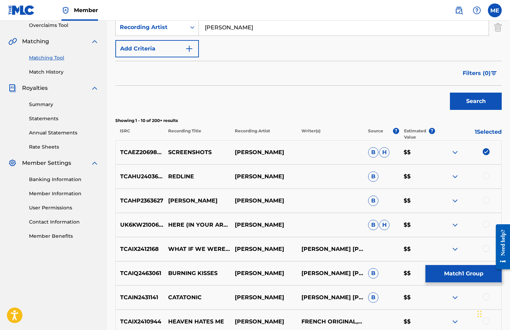
click at [484, 152] on img at bounding box center [486, 151] width 7 height 7
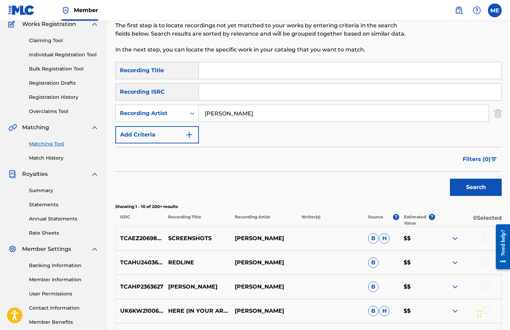
scroll to position [31, 0]
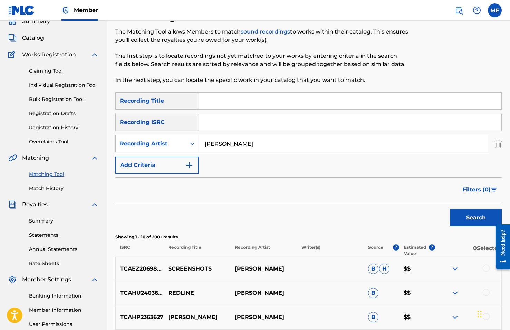
click at [478, 190] on span "Filters ( 0 )" at bounding box center [477, 190] width 28 height 8
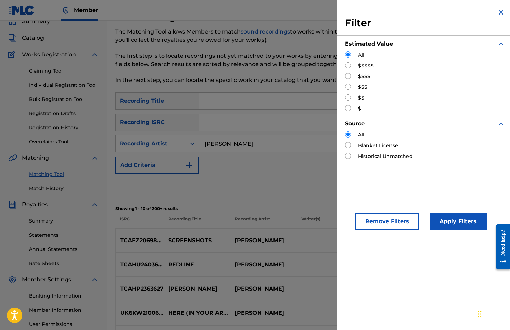
click at [349, 110] on input "Search Form" at bounding box center [348, 108] width 6 height 6
radio input "true"
click at [467, 220] on button "Apply Filters" at bounding box center [458, 221] width 57 height 17
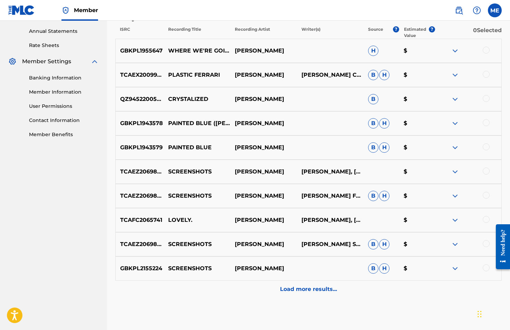
scroll to position [252, 0]
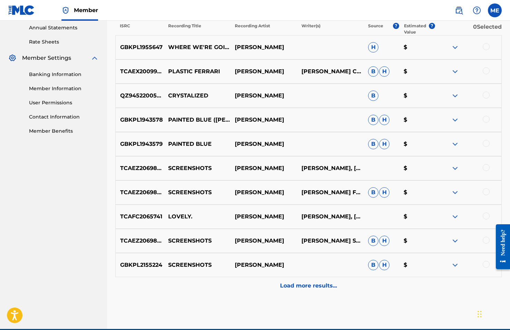
click at [315, 284] on p "Load more results..." at bounding box center [308, 286] width 57 height 8
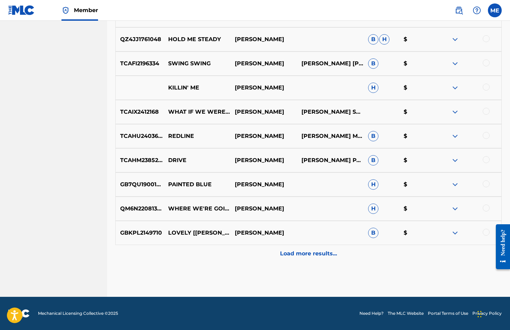
click at [303, 258] on div "Load more results..." at bounding box center [308, 253] width 387 height 17
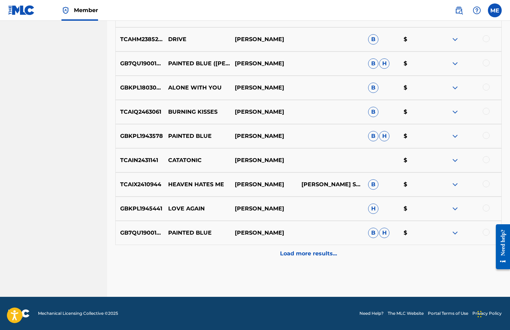
click at [300, 251] on p "Load more results..." at bounding box center [308, 254] width 57 height 8
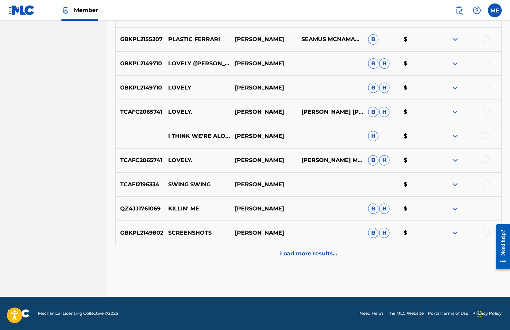
click at [299, 252] on p "Load more results..." at bounding box center [308, 254] width 57 height 8
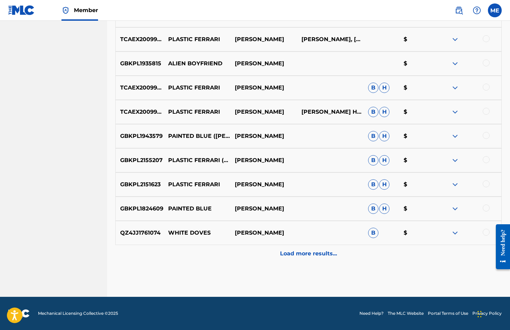
scroll to position [1252, 0]
click at [299, 253] on p "Load more results..." at bounding box center [308, 254] width 57 height 8
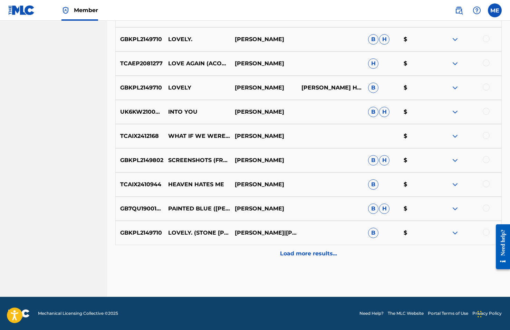
click at [299, 253] on p "Load more results..." at bounding box center [308, 254] width 57 height 8
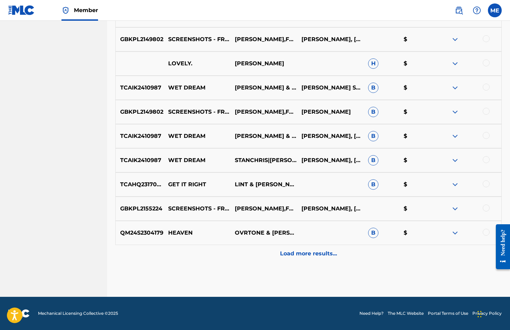
click at [299, 253] on p "Load more results..." at bounding box center [308, 254] width 57 height 8
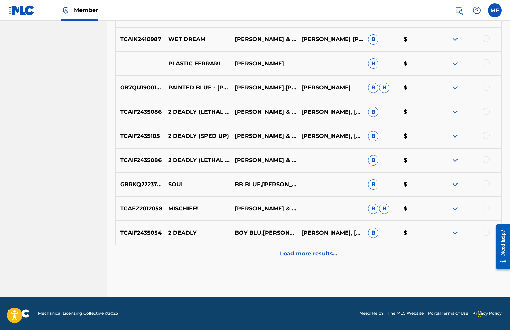
click at [299, 253] on p "Load more results..." at bounding box center [308, 254] width 57 height 8
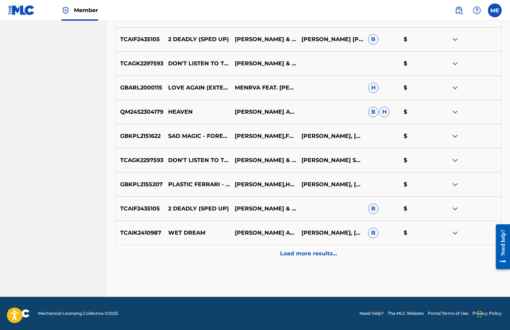
click at [299, 253] on p "Load more results..." at bounding box center [308, 254] width 57 height 8
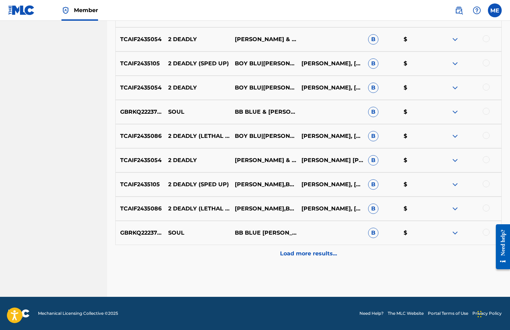
click at [299, 254] on p "Load more results..." at bounding box center [308, 254] width 57 height 8
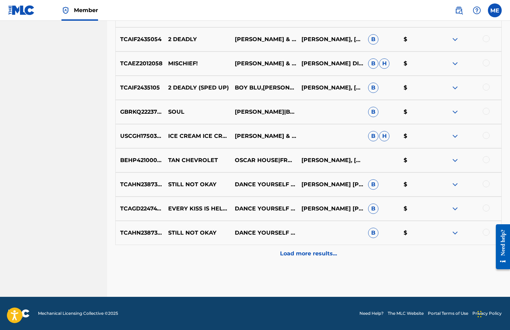
scroll to position [2703, 0]
click at [298, 253] on p "Load more results..." at bounding box center [308, 254] width 57 height 8
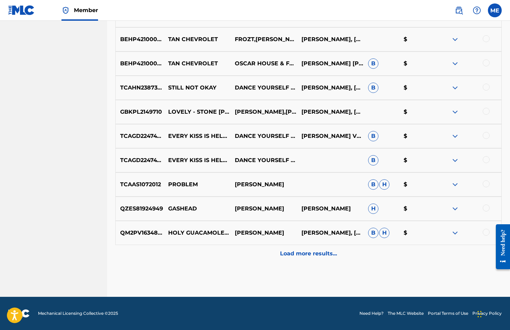
scroll to position [2945, 0]
